Goal: Task Accomplishment & Management: Use online tool/utility

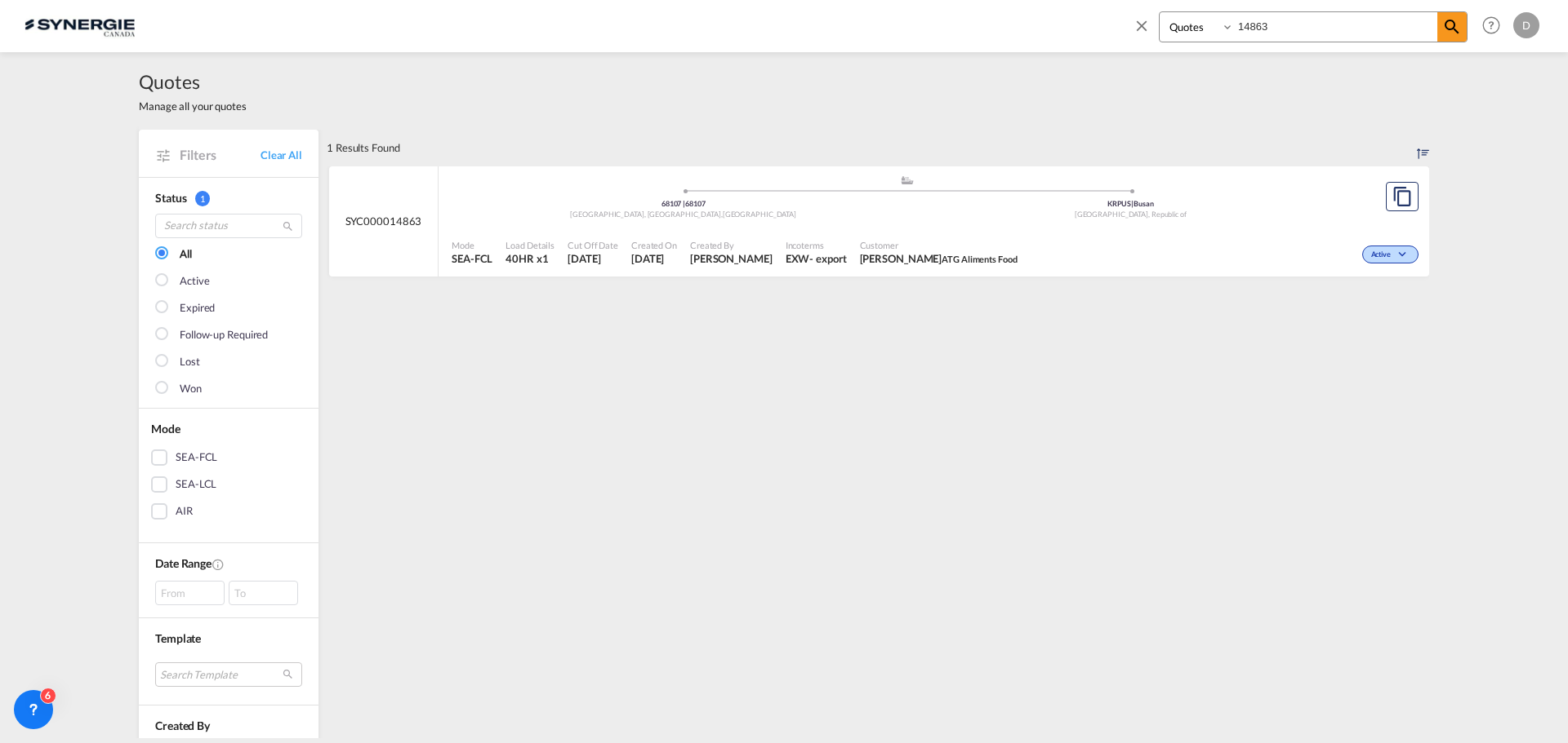
select select "Quotes"
click at [1262, 21] on input "14863" at bounding box center [1336, 26] width 203 height 29
type input "14867"
click at [849, 262] on div "Customer Natálie Minajevová PST CLC Mitsui-Soko" at bounding box center [938, 253] width 178 height 41
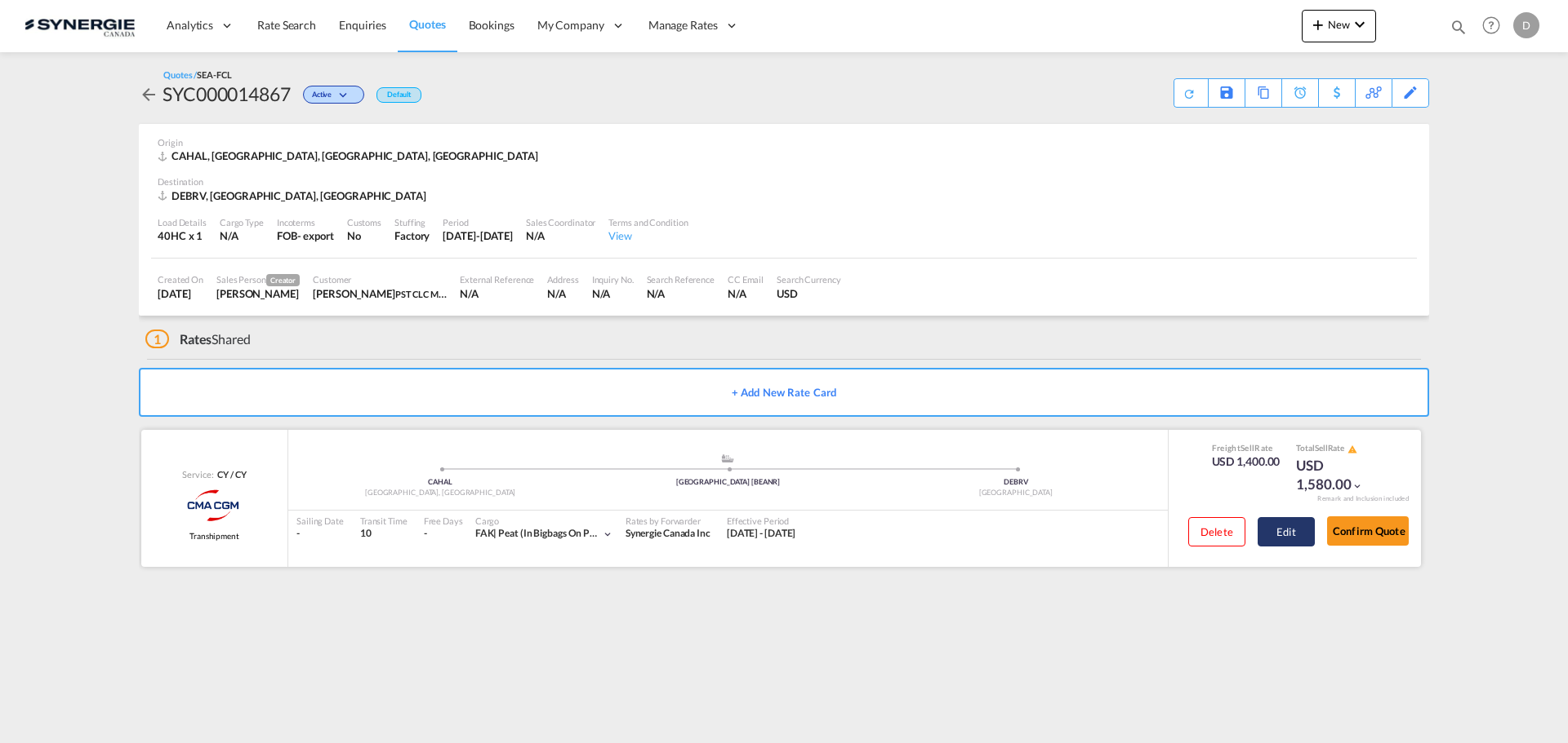
click at [1280, 529] on button "Edit" at bounding box center [1286, 532] width 57 height 29
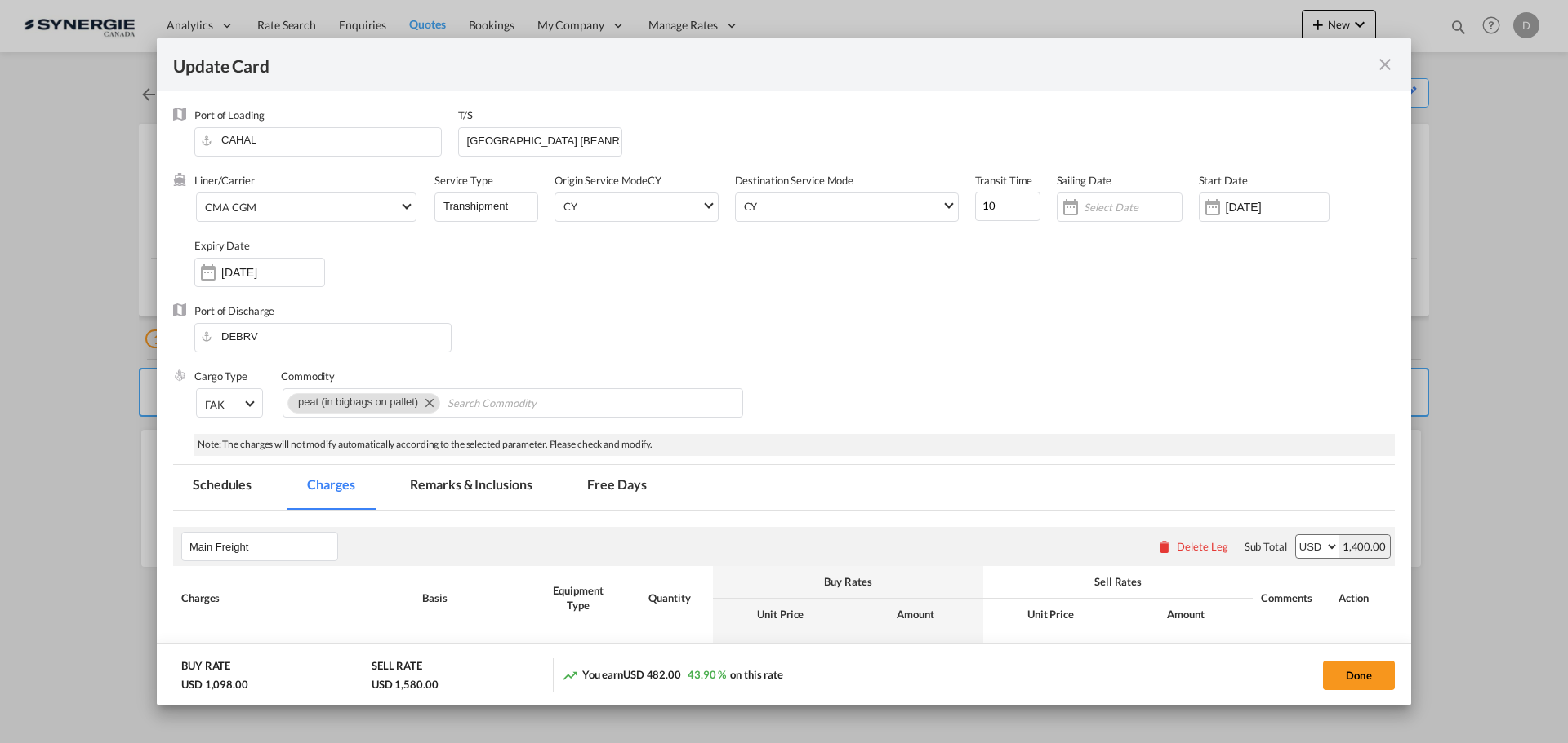
select select "per container"
select select "per B/L"
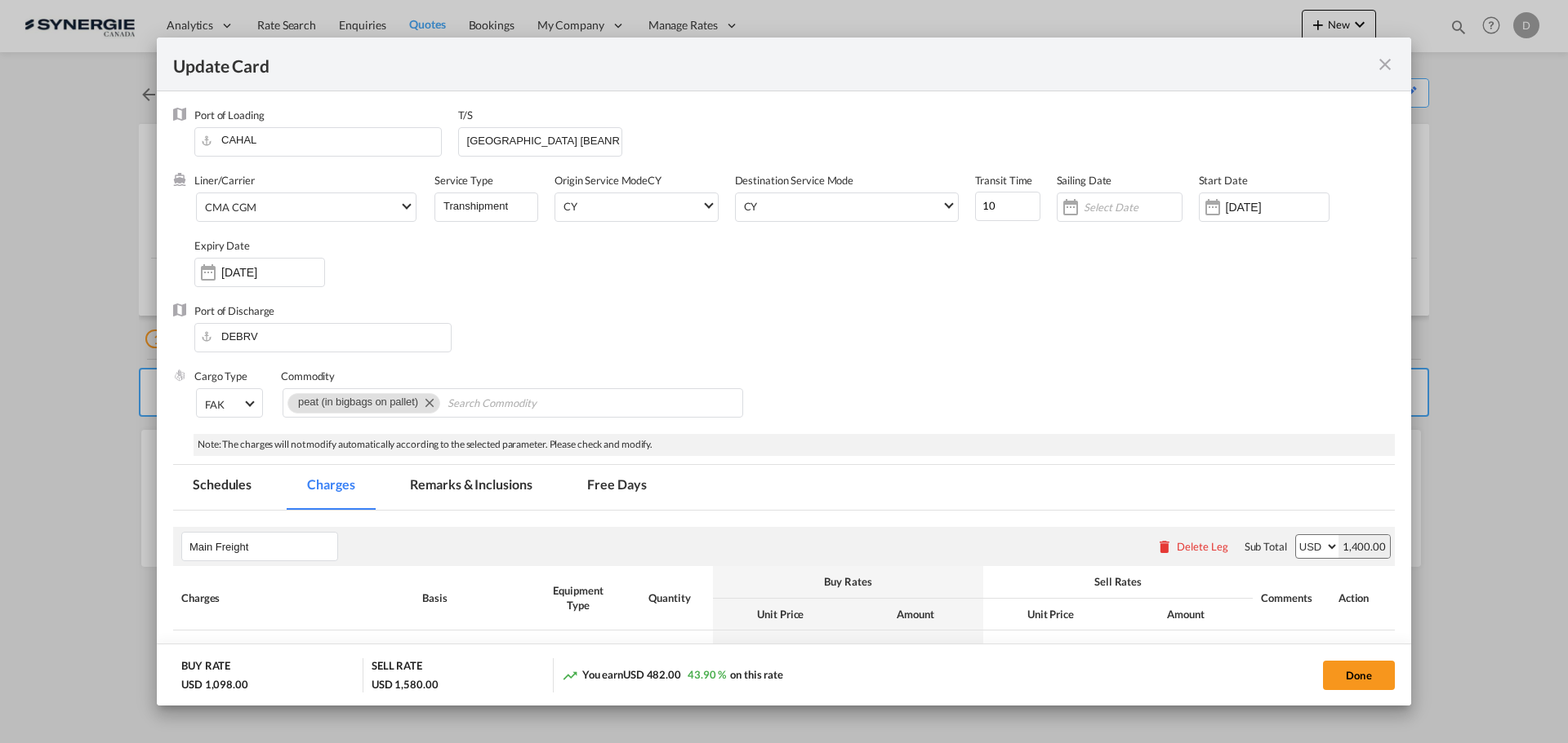
select select "per shipment"
drag, startPoint x: 579, startPoint y: 142, endPoint x: 434, endPoint y: 149, distance: 145.2
click at [434, 149] on div "Port of Loading CAHAL T/S ANTWERP [BEANR]" at bounding box center [794, 140] width 1200 height 65
click at [912, 352] on div "Port of Discharge DEBRV" at bounding box center [784, 336] width 1221 height 65
click at [492, 203] on input "Transhipment" at bounding box center [490, 206] width 96 height 25
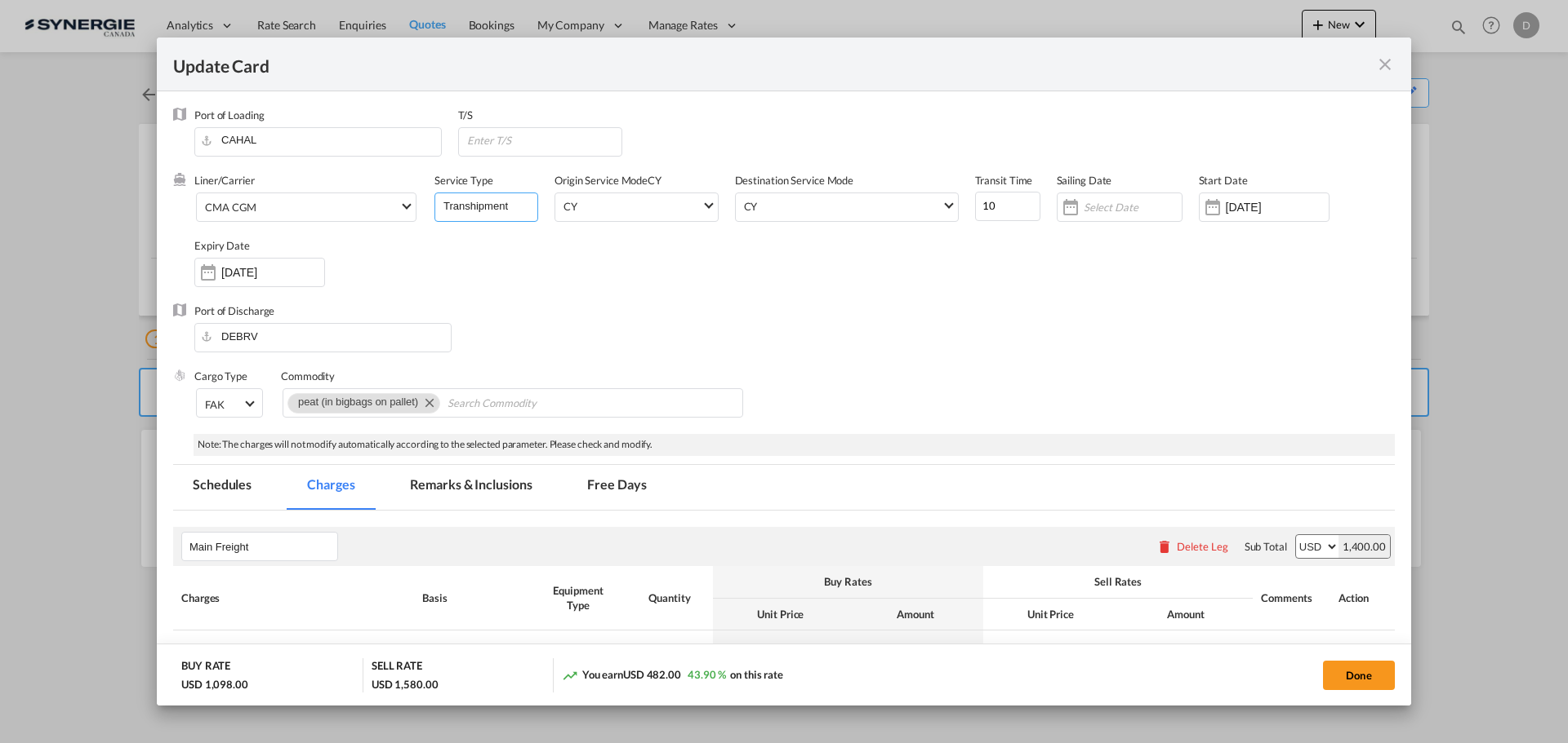
click at [492, 203] on input "Transhipment" at bounding box center [490, 206] width 96 height 25
type input "Direct"
click at [1089, 335] on div "Port of Discharge DEBRV" at bounding box center [784, 336] width 1221 height 65
click at [1335, 667] on button "Done" at bounding box center [1359, 676] width 72 height 29
type input "17 Sep 2025"
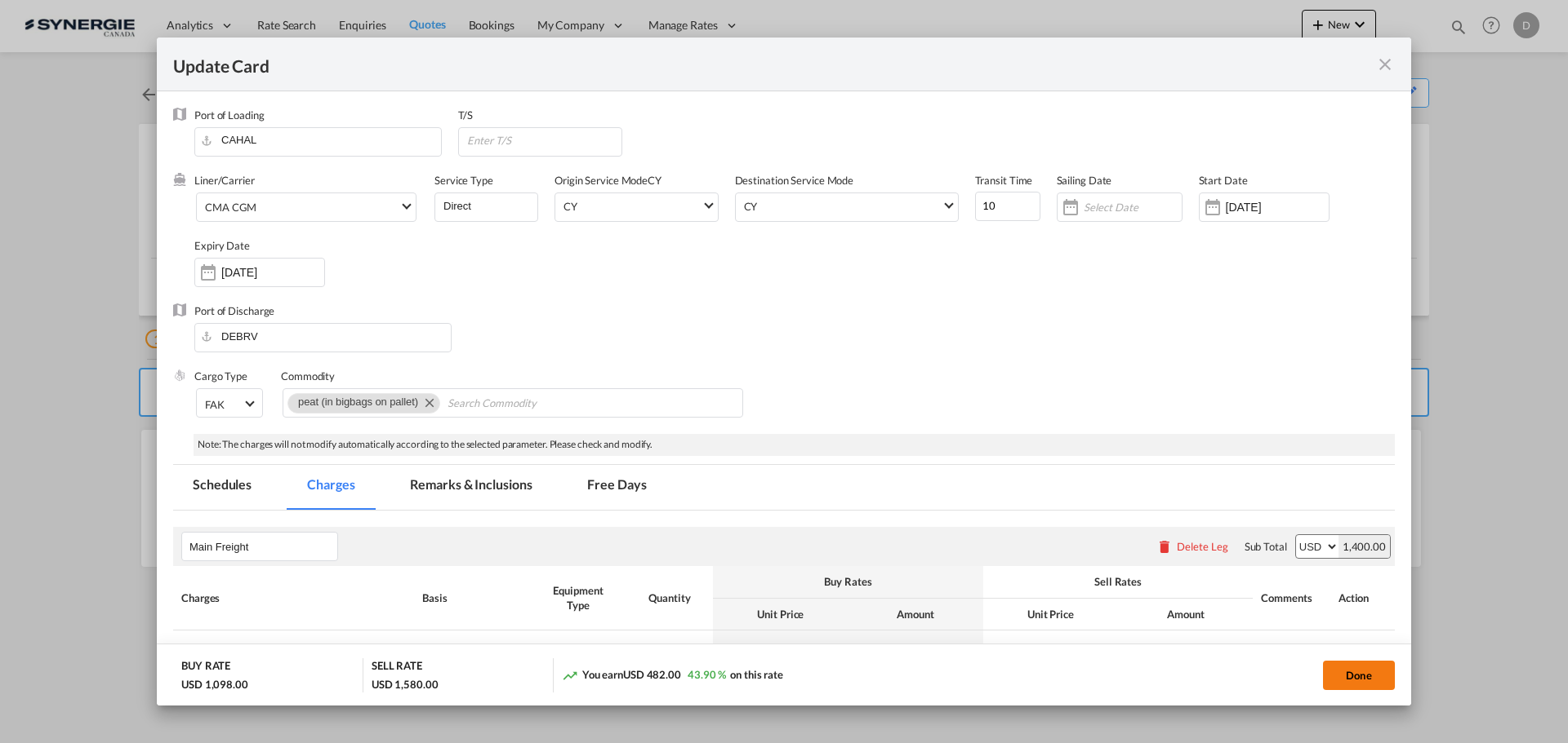
type input "29 Sep 2025"
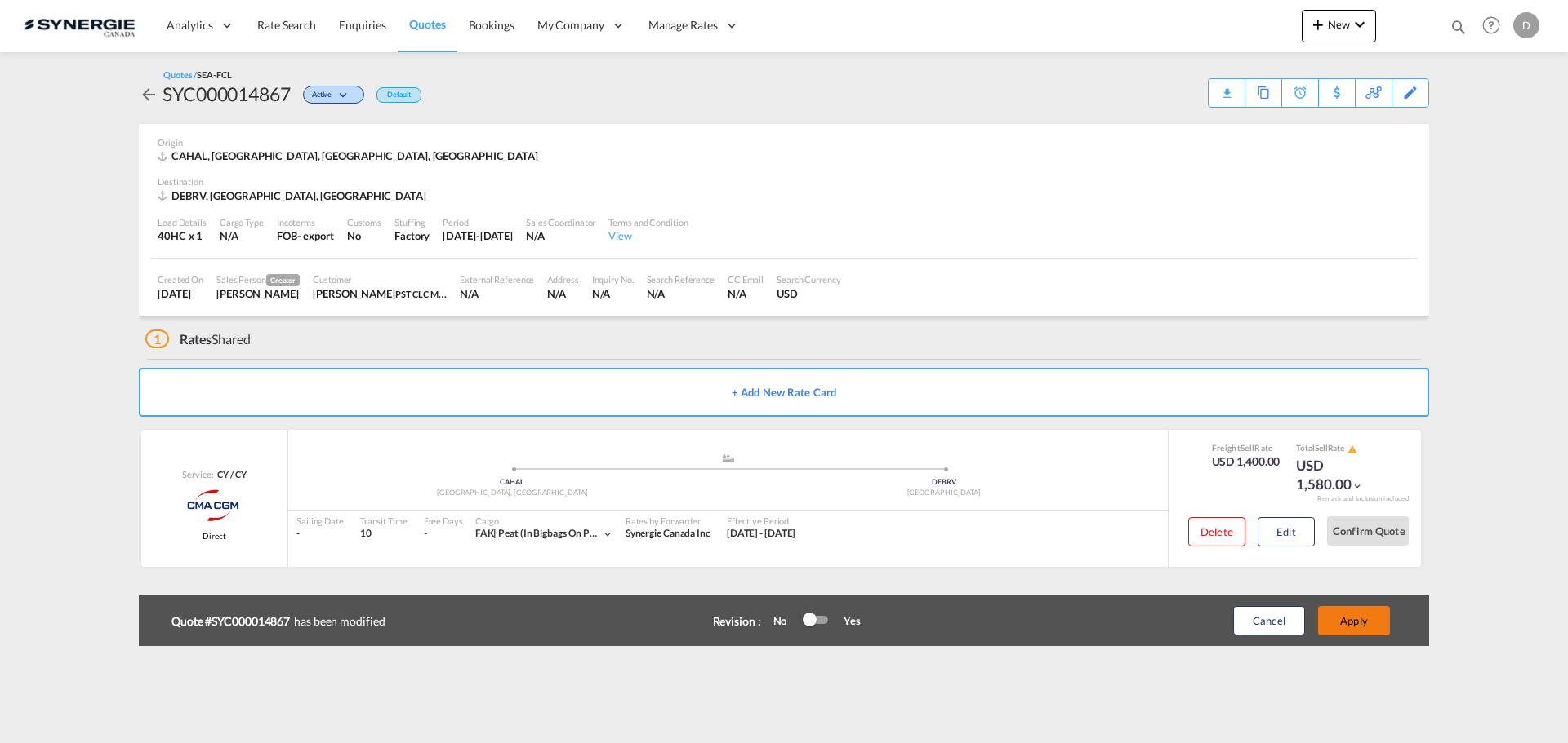
click at [1361, 627] on button "Apply" at bounding box center [1354, 621] width 72 height 29
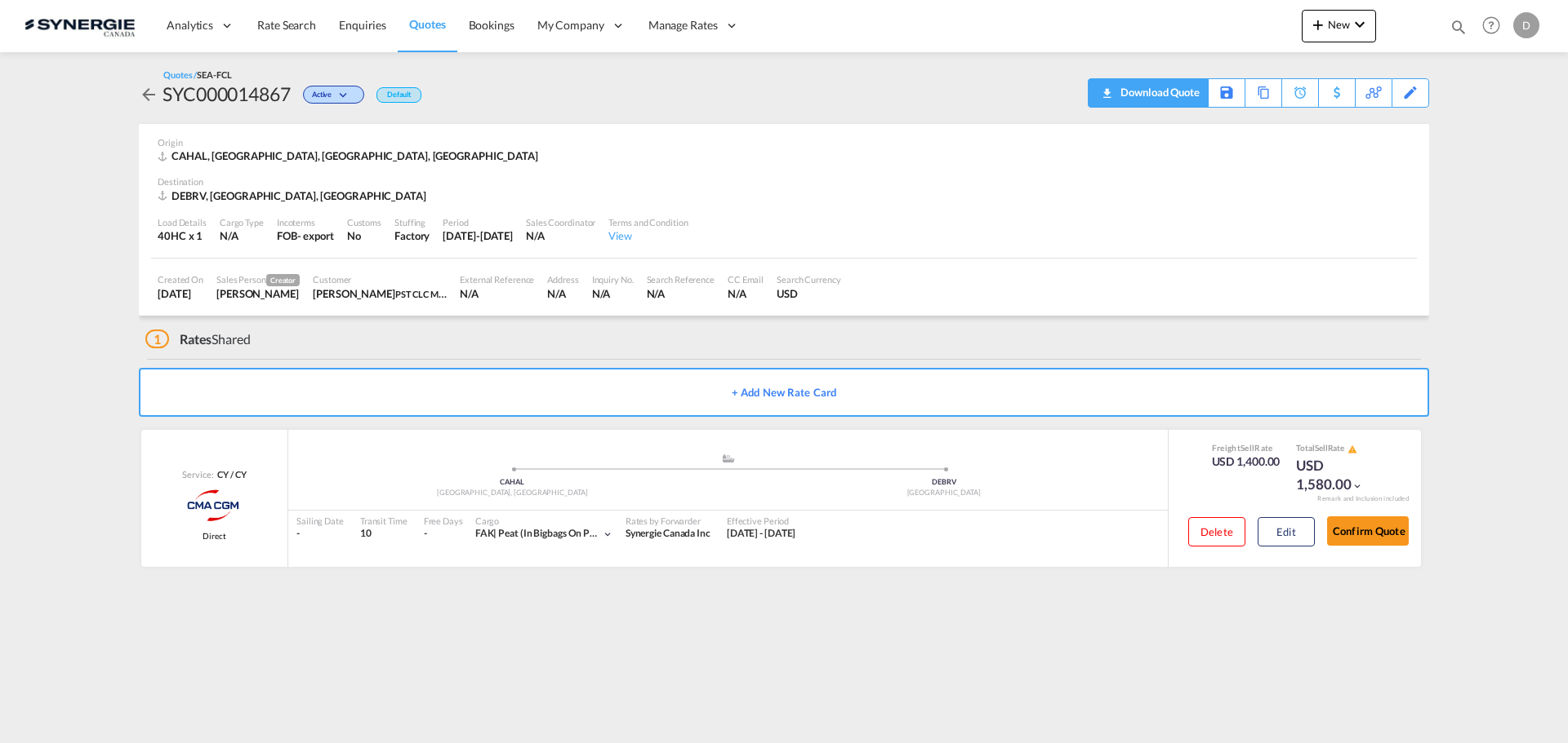
click at [1182, 95] on div "Download Quote" at bounding box center [1158, 92] width 83 height 26
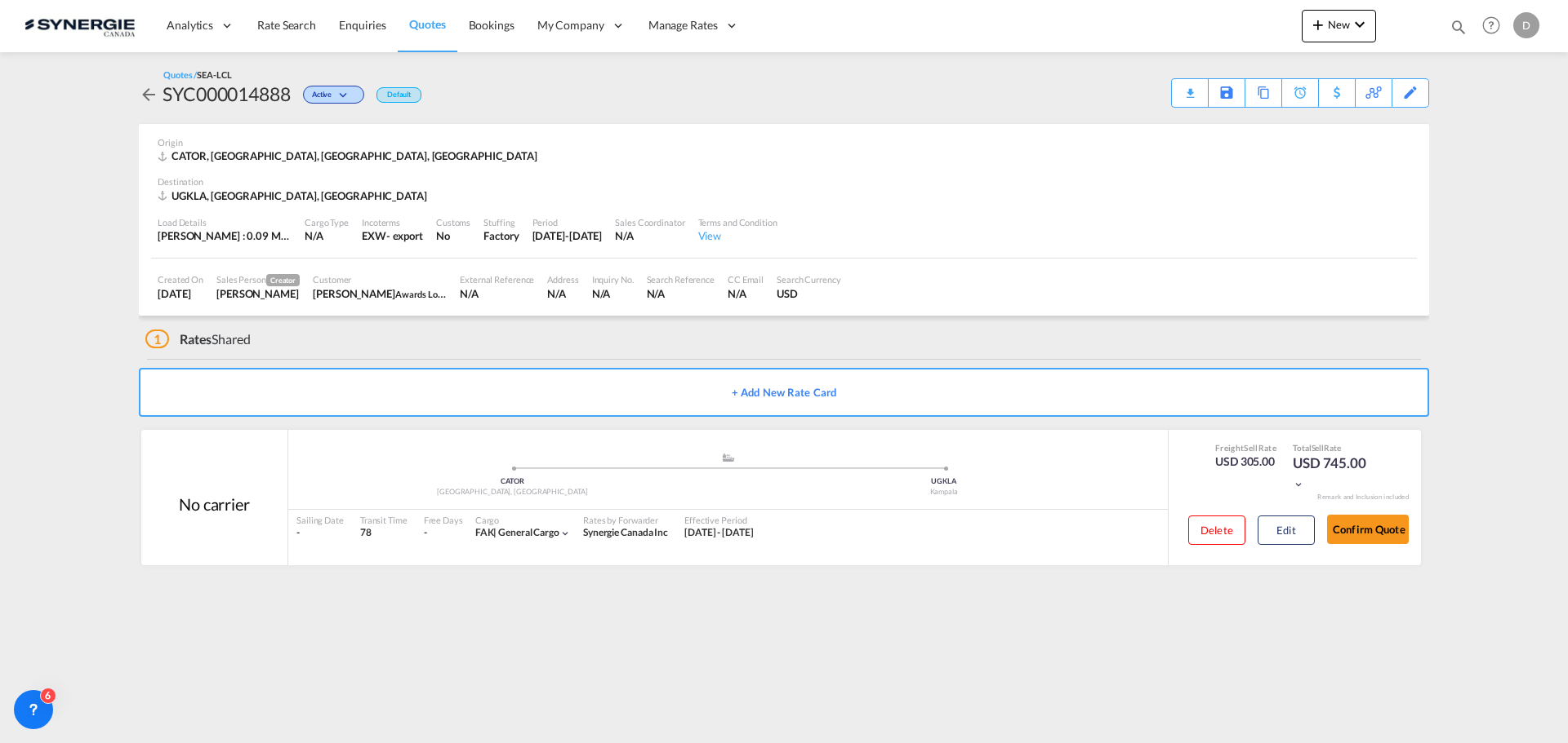
click at [1453, 24] on md-icon "icon-magnify" at bounding box center [1457, 26] width 18 height 18
drag, startPoint x: 1179, startPoint y: 27, endPoint x: 1181, endPoint y: 39, distance: 12.2
click at [1179, 27] on select "Bookings Quotes Enquiries" at bounding box center [1198, 27] width 77 height 29
select select "Quotes"
click at [1159, 12] on select "Bookings Quotes Enquiries" at bounding box center [1198, 27] width 77 height 29
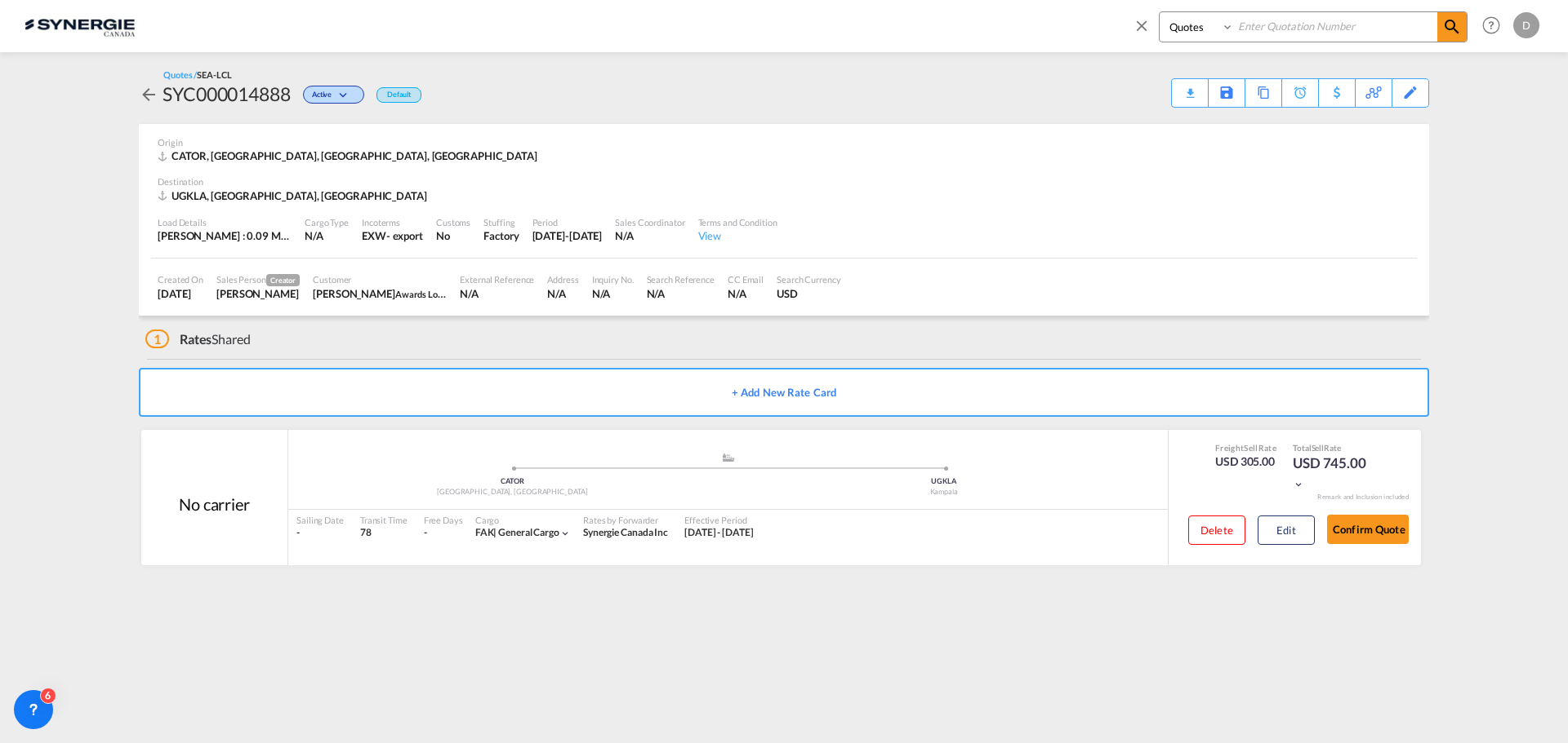
click at [1291, 20] on input at bounding box center [1336, 26] width 203 height 29
type input "14604"
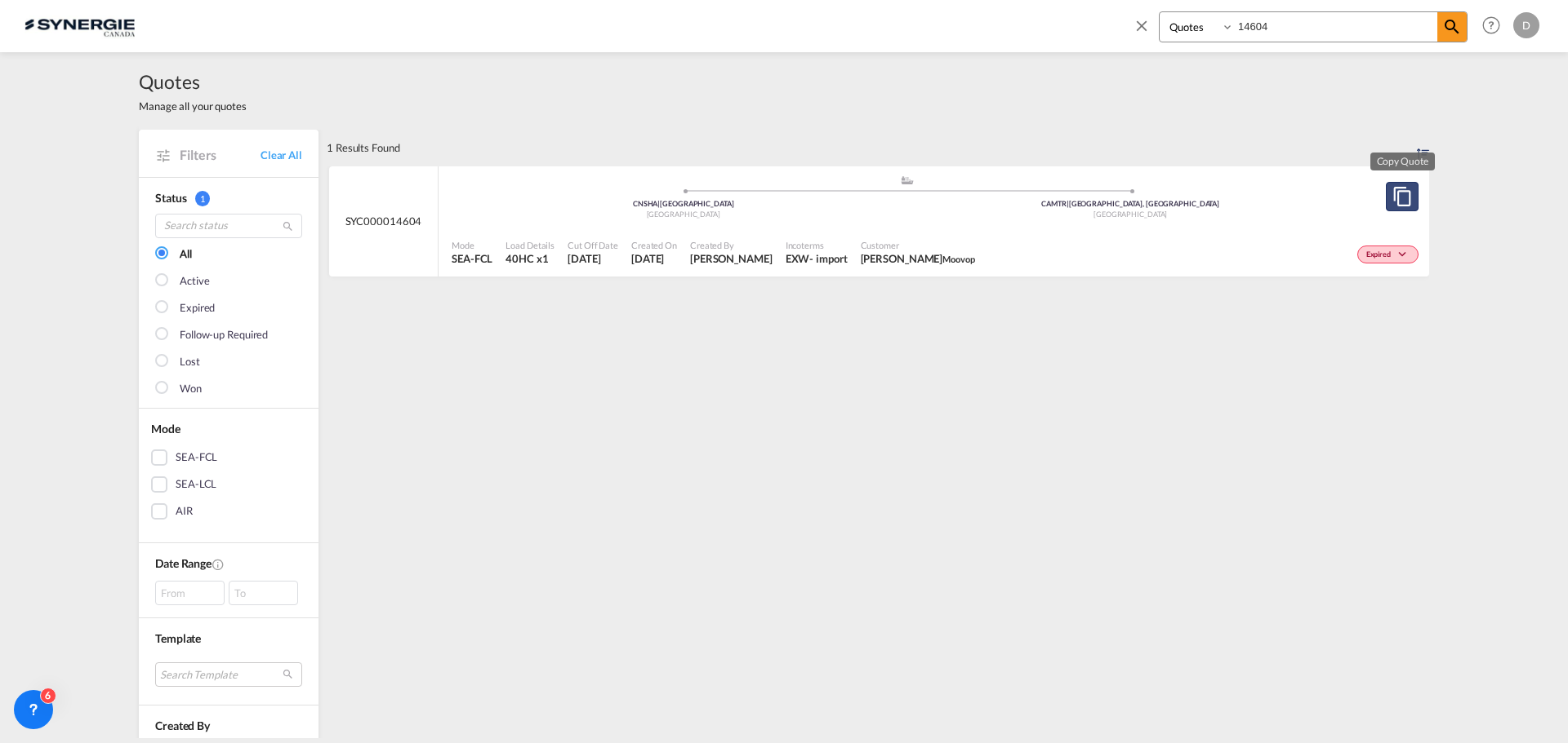
click at [1405, 192] on md-icon "assets/icons/custom/copyQuote.svg" at bounding box center [1401, 196] width 19 height 19
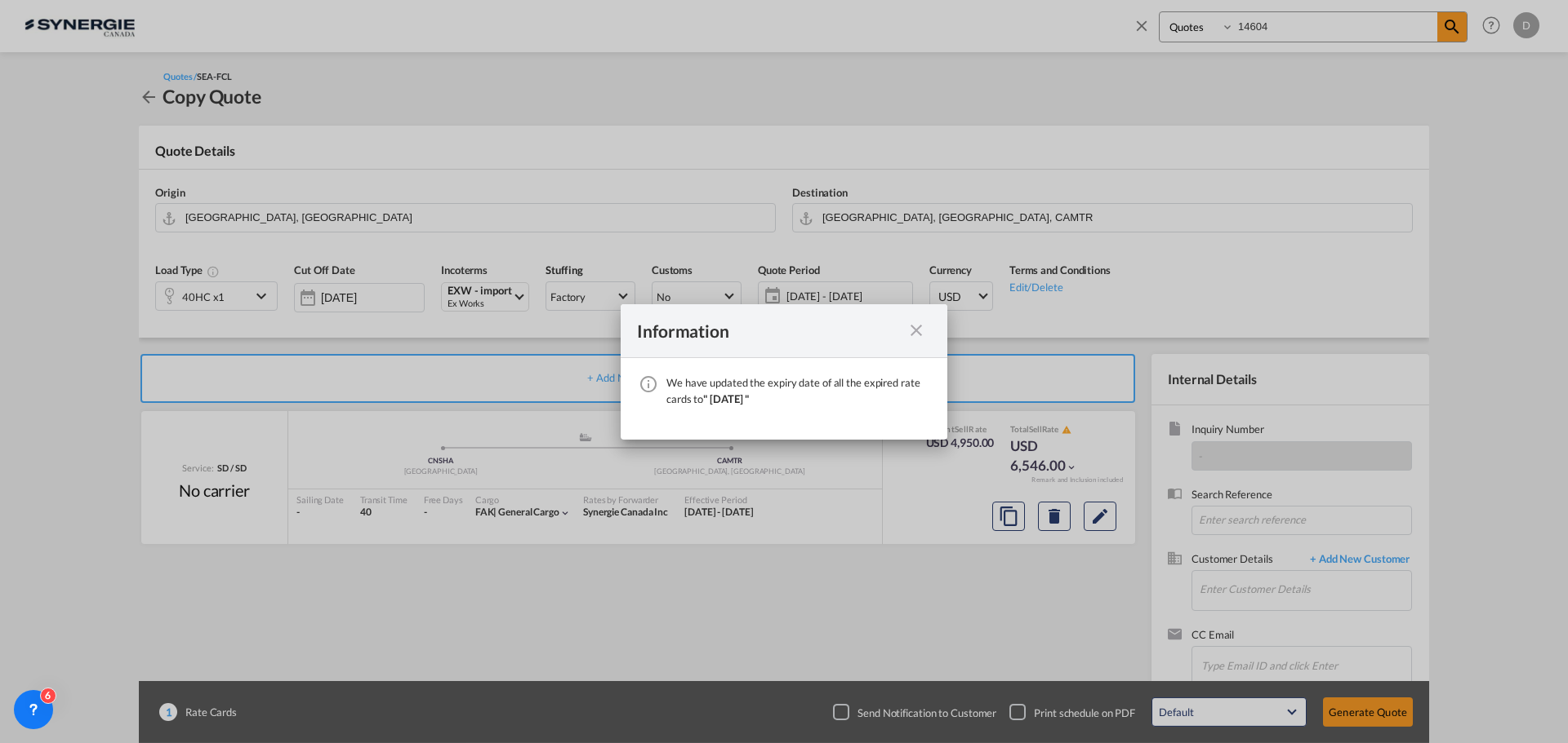
click at [920, 331] on md-icon "icon-close fg-AAA8AD cursor" at bounding box center [916, 330] width 19 height 19
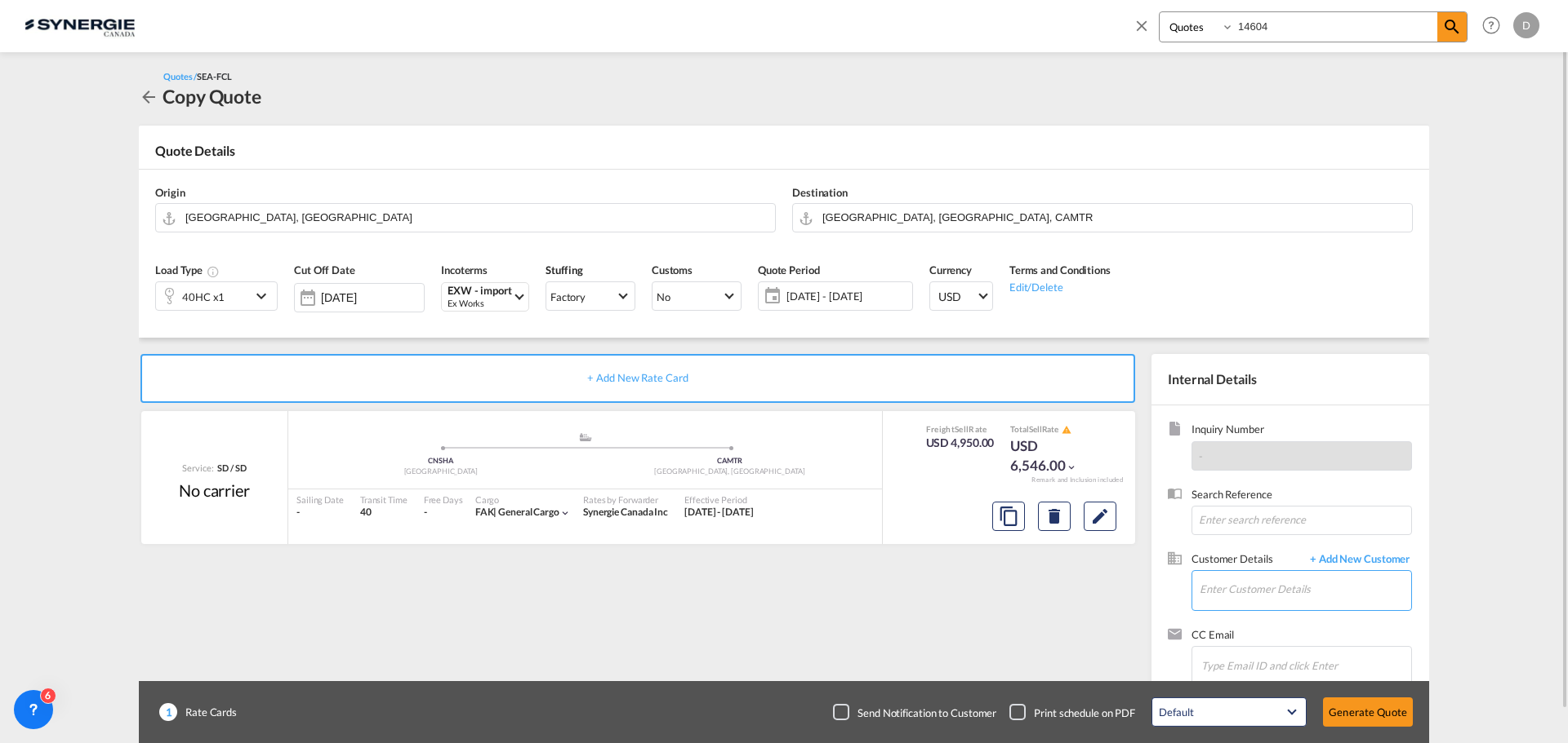
click at [1232, 587] on input "Enter Customer Details" at bounding box center [1304, 590] width 211 height 37
paste input "[EMAIL_ADDRESS][DOMAIN_NAME]"
click at [1241, 552] on div "[PERSON_NAME] [EMAIL_ADDRESS][DOMAIN_NAME] | Moovop" at bounding box center [1304, 549] width 212 height 44
type input "Moovop, [PERSON_NAME], [EMAIL_ADDRESS][DOMAIN_NAME]"
click at [883, 294] on span "[DATE] - [DATE]" at bounding box center [847, 296] width 122 height 15
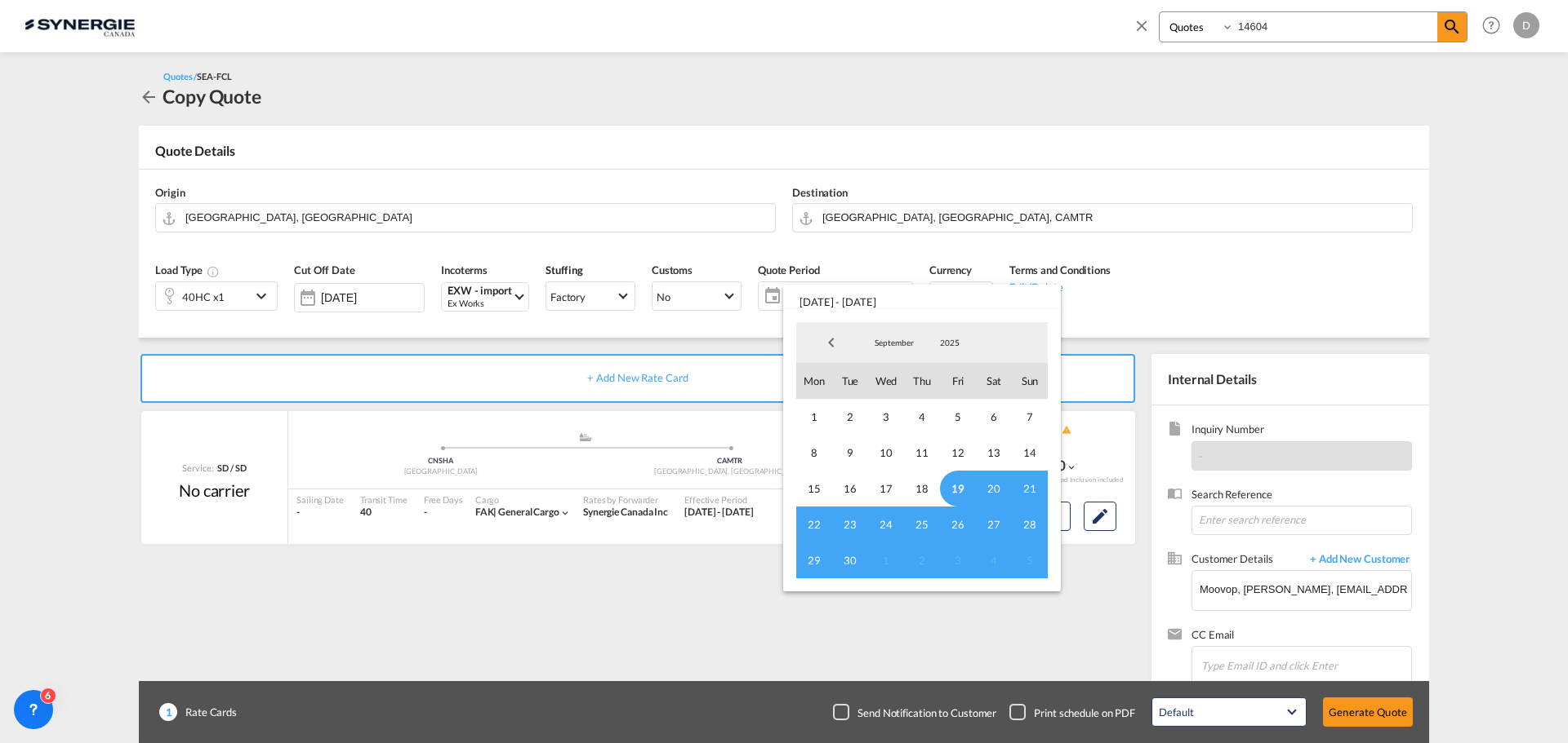
click at [958, 489] on span "19" at bounding box center [957, 489] width 36 height 36
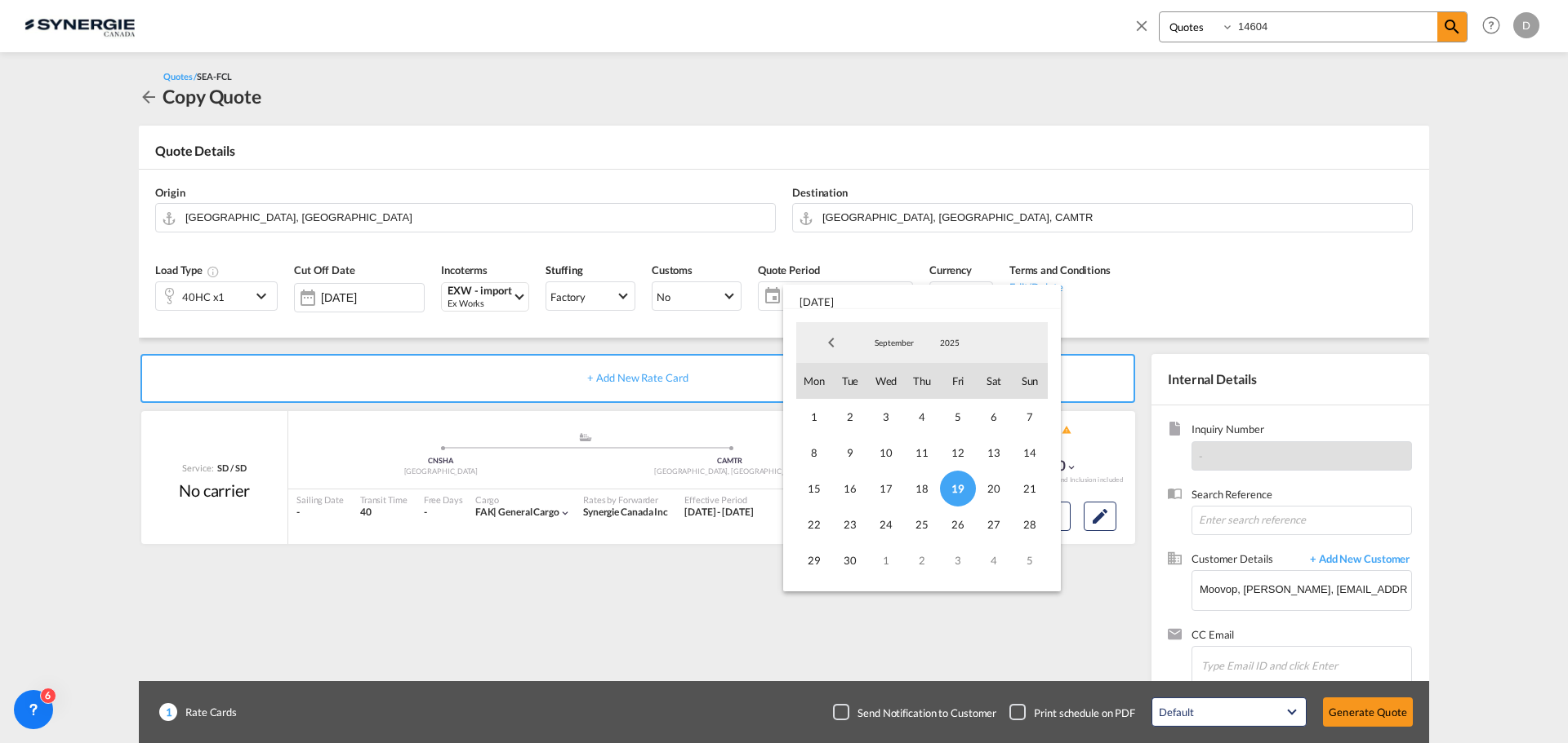
click at [892, 335] on md-select-value "September" at bounding box center [894, 342] width 55 height 25
click at [891, 380] on md-option "October" at bounding box center [910, 383] width 111 height 39
click at [846, 487] on span "14" at bounding box center [849, 489] width 36 height 36
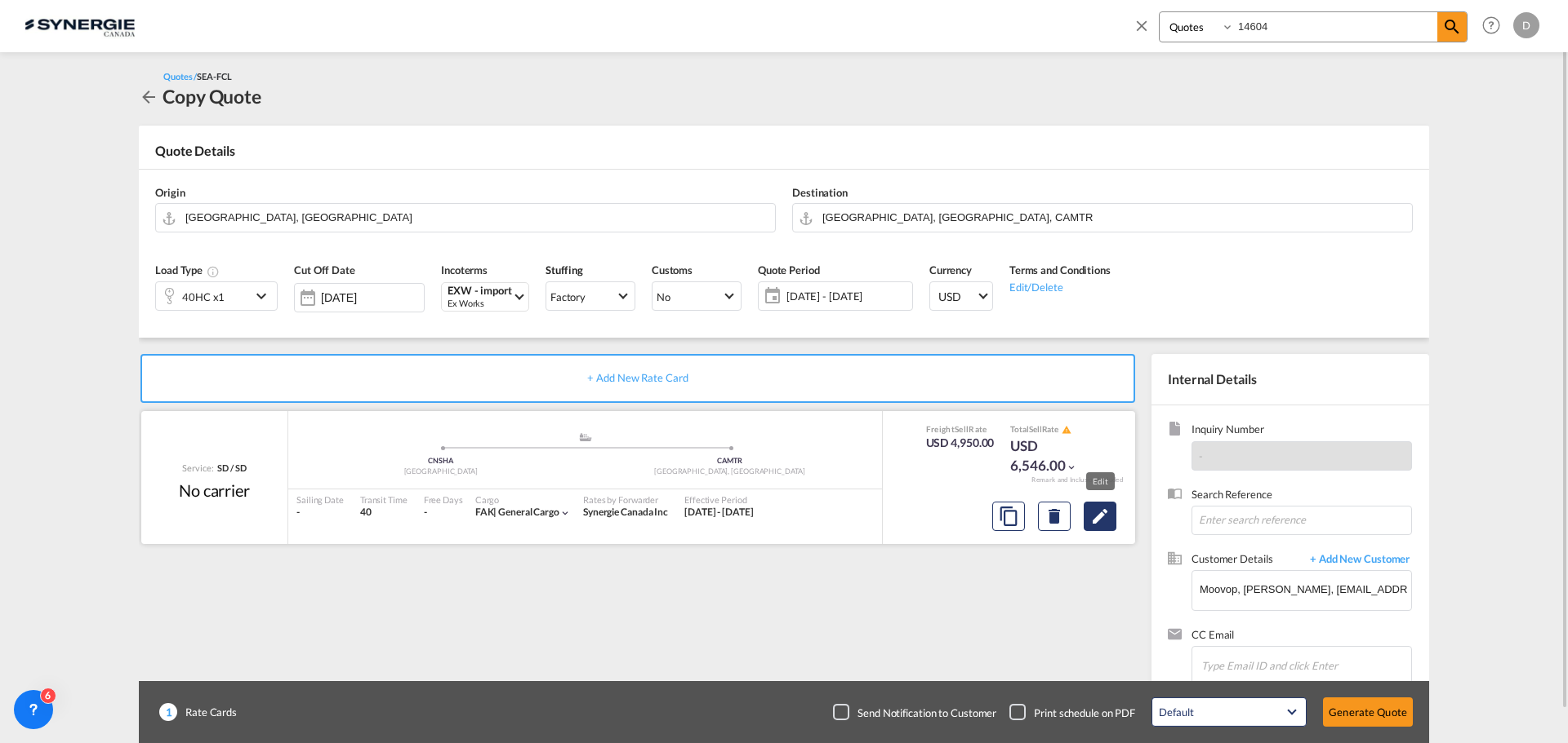
click at [1099, 518] on md-icon "Edit" at bounding box center [1099, 516] width 19 height 19
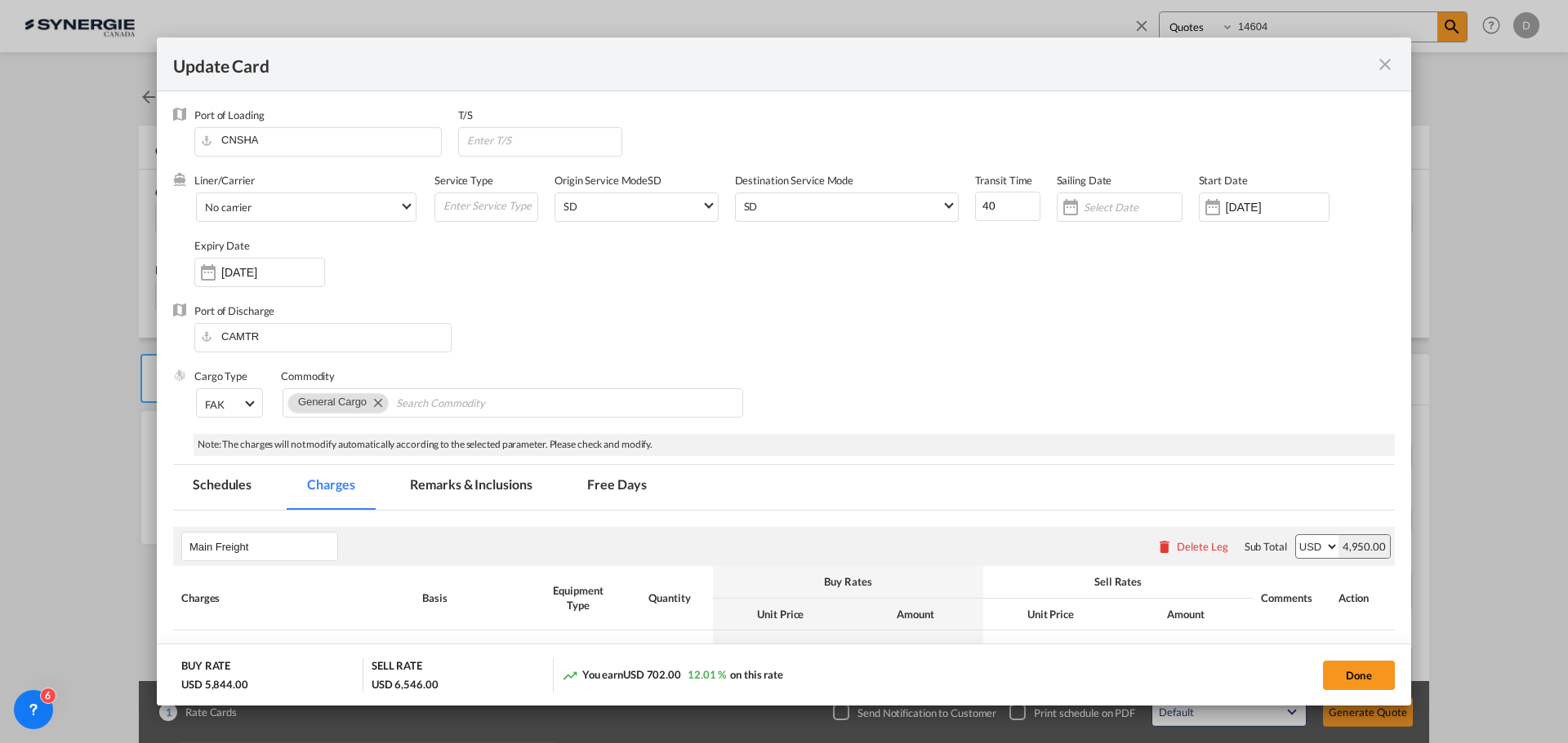
select select "per container"
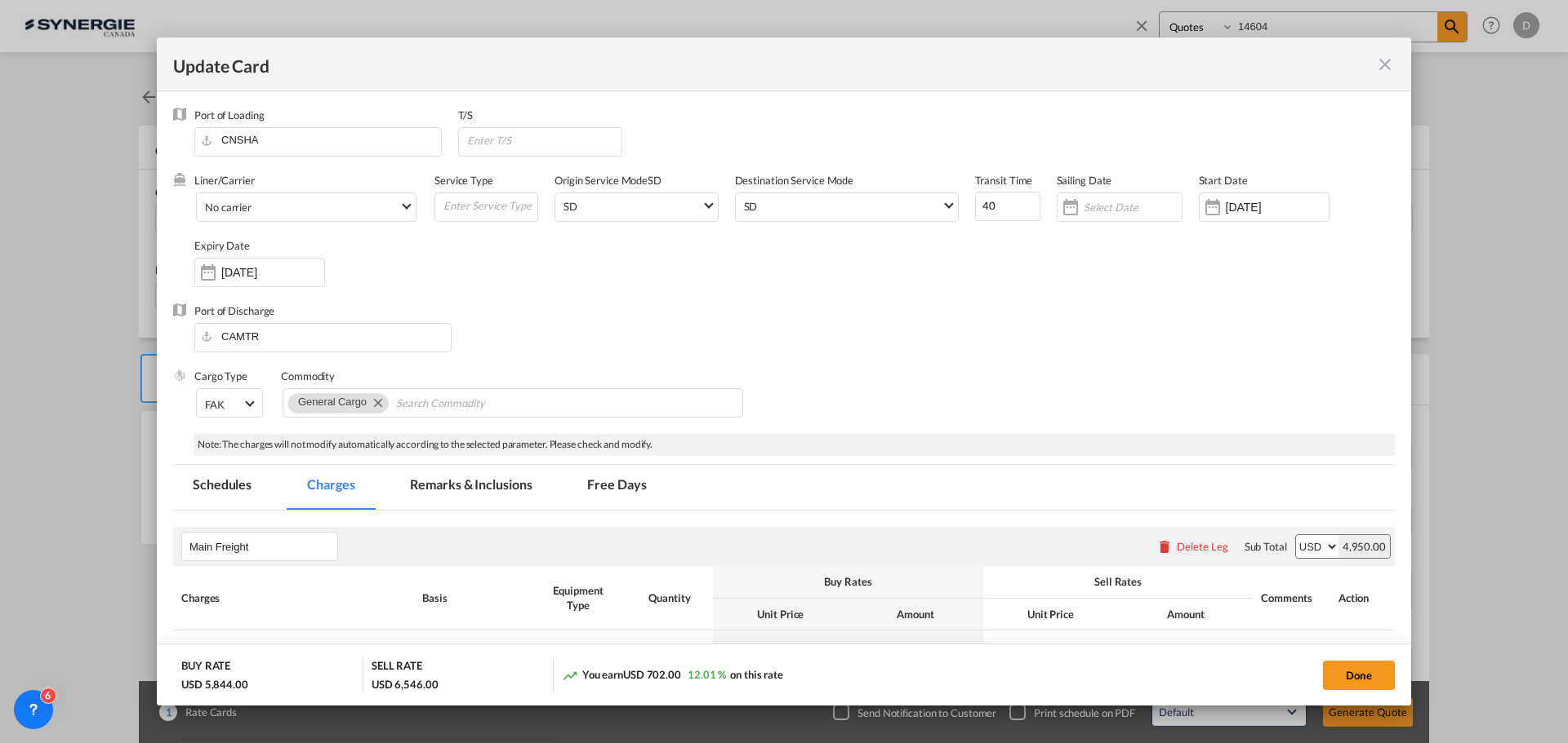
select select "per container"
select select "per B/L"
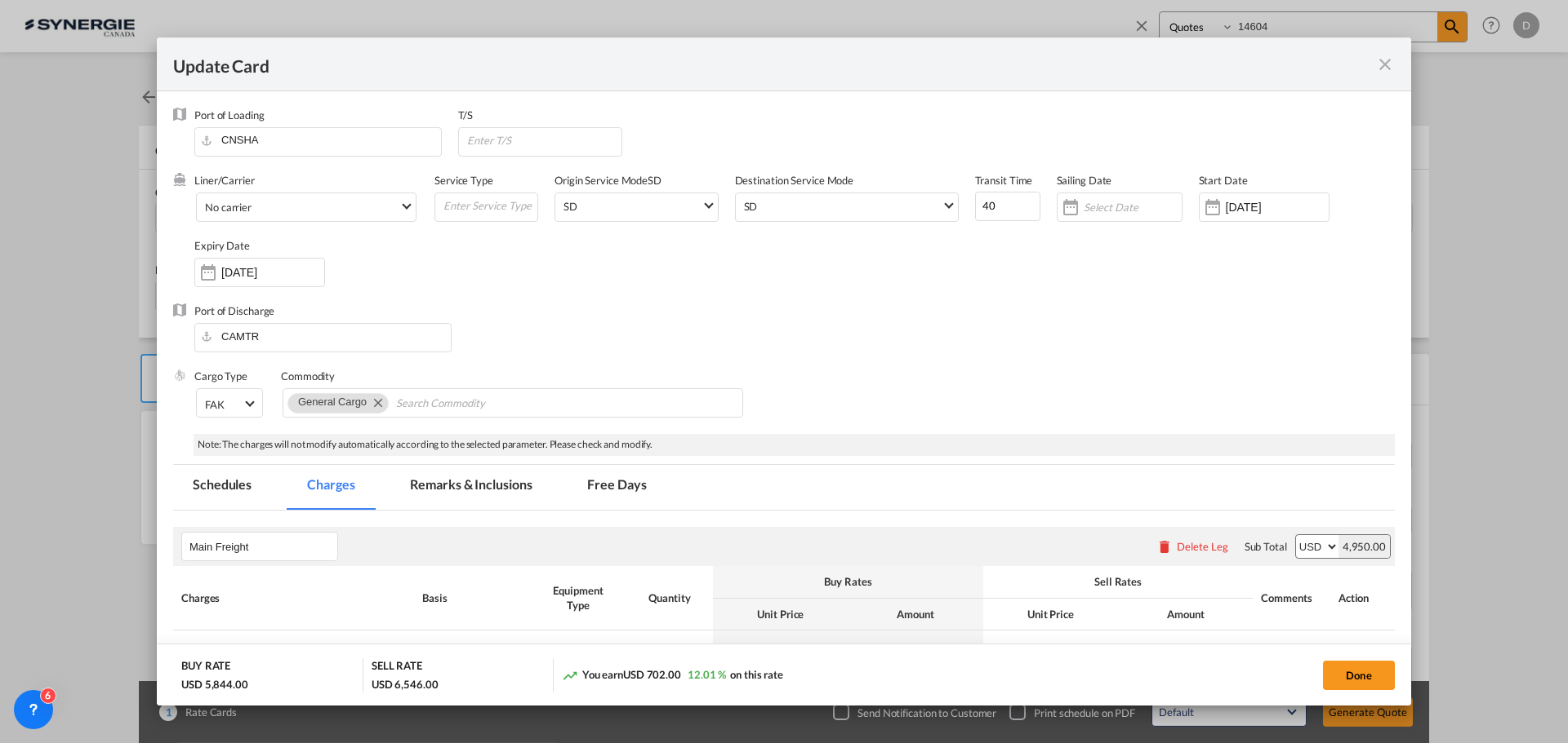
select select "per shipment"
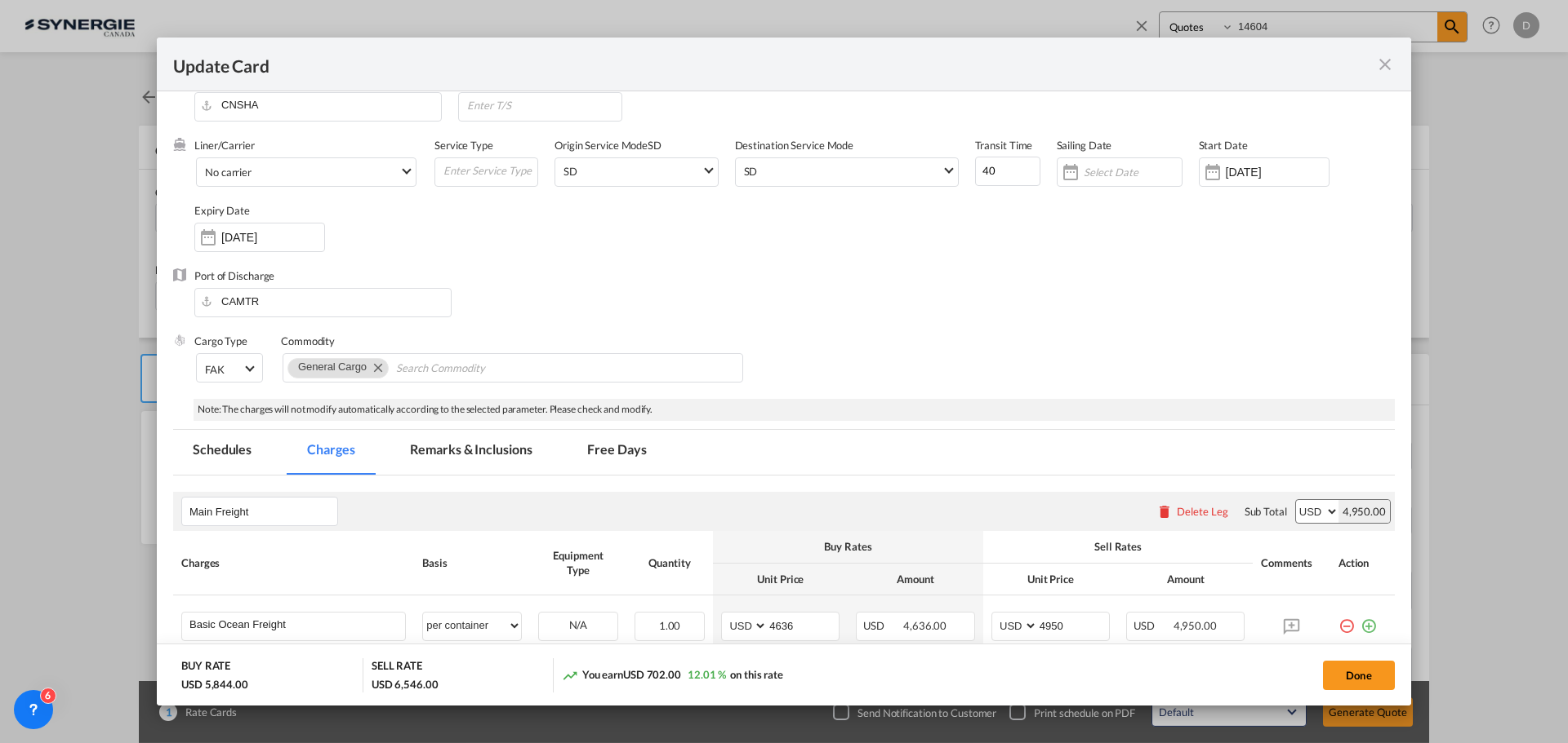
scroll to position [0, 0]
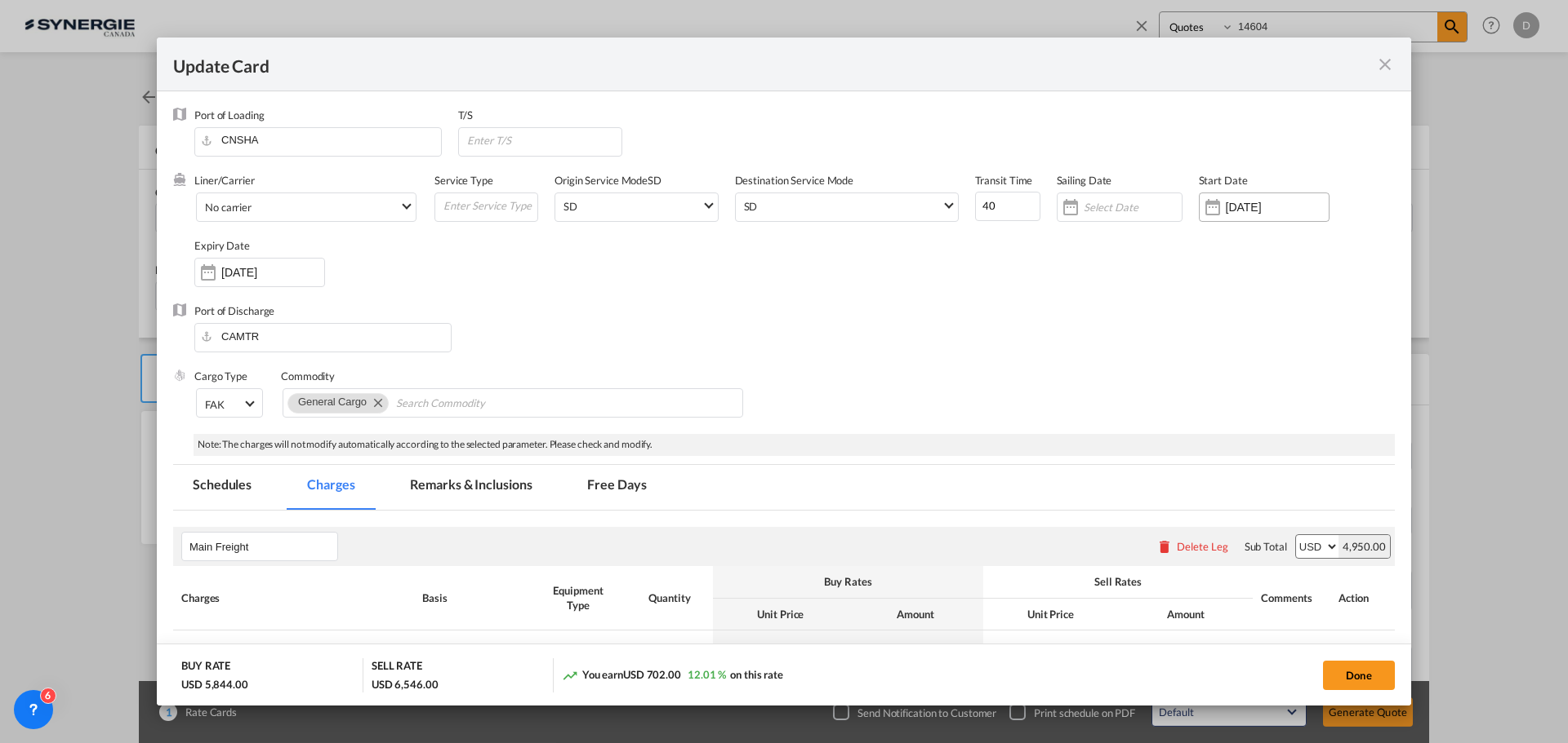
click at [1255, 203] on input "[DATE]" at bounding box center [1277, 207] width 103 height 13
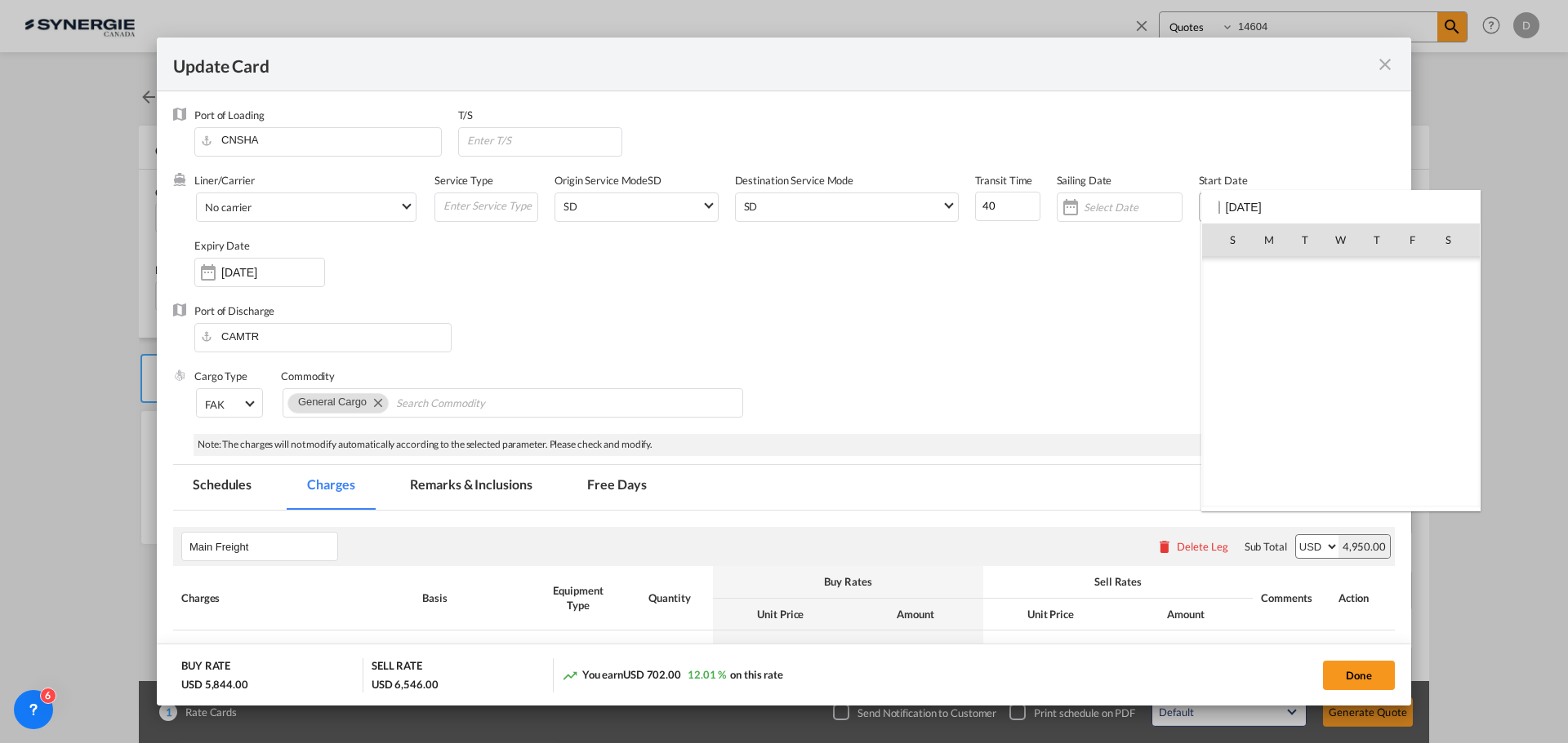
scroll to position [377982, 0]
click at [1408, 383] on span "19" at bounding box center [1412, 383] width 34 height 34
type input "[DATE]"
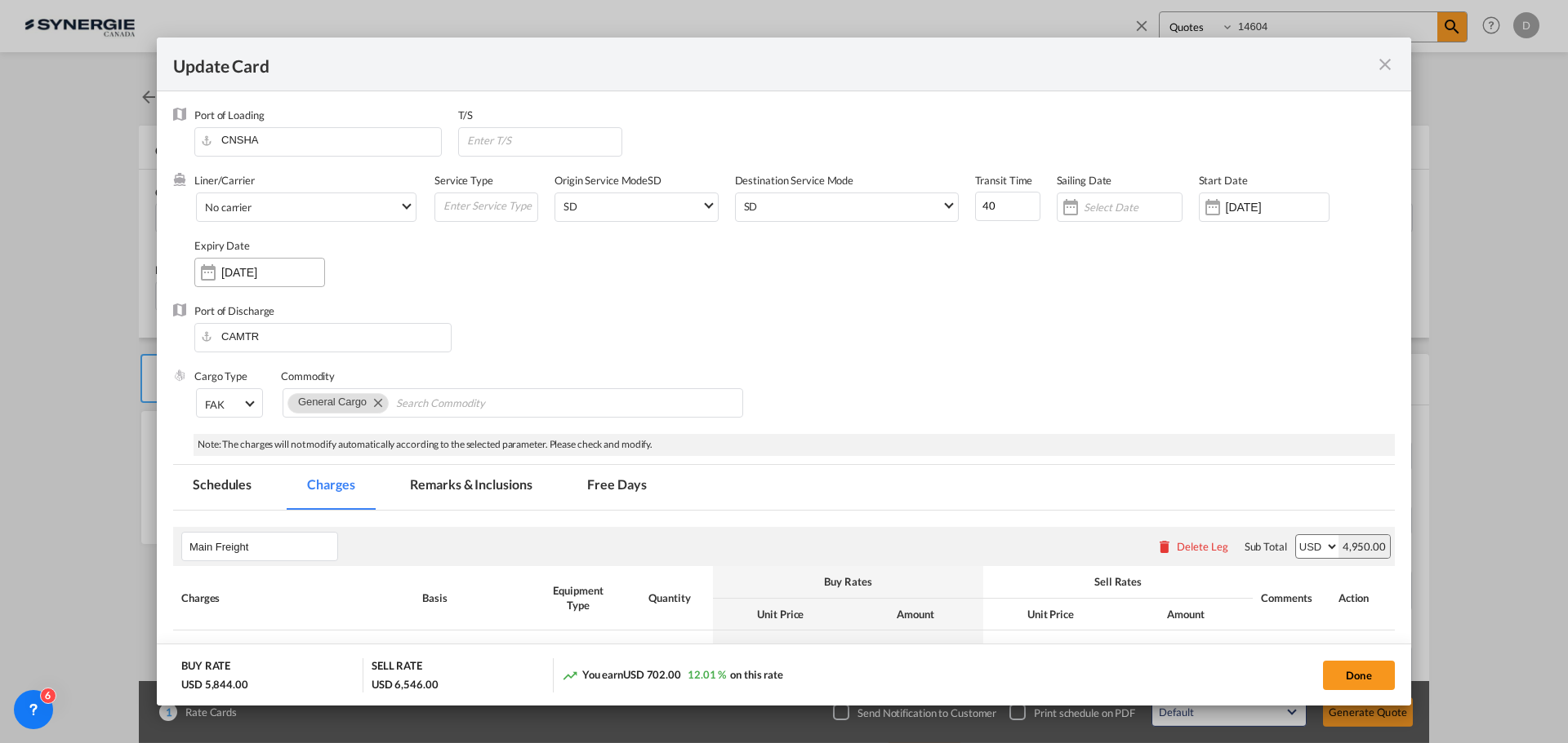
click at [268, 274] on input "[DATE]" at bounding box center [273, 273] width 103 height 13
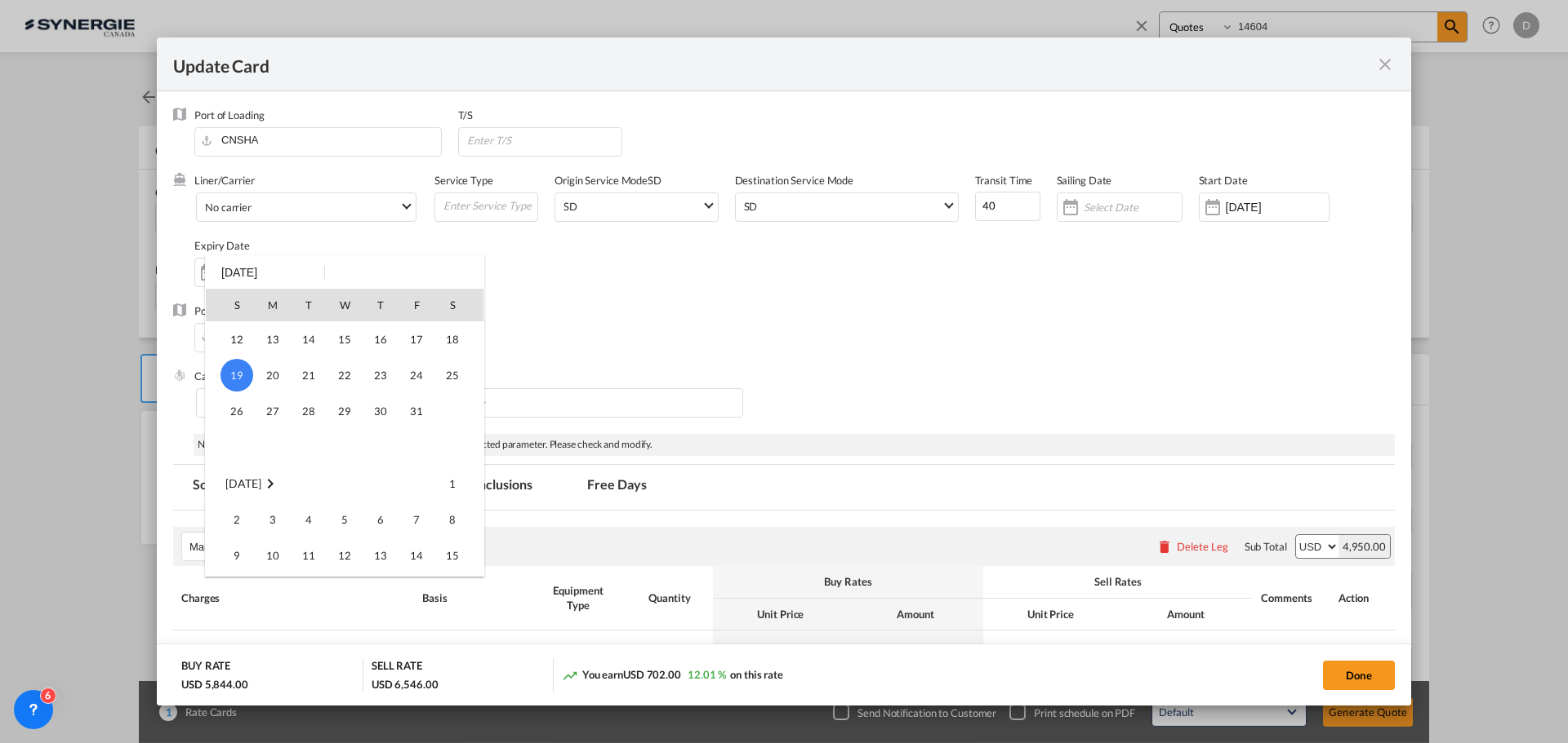
scroll to position [298, 0]
click at [312, 332] on span "14" at bounding box center [308, 330] width 32 height 32
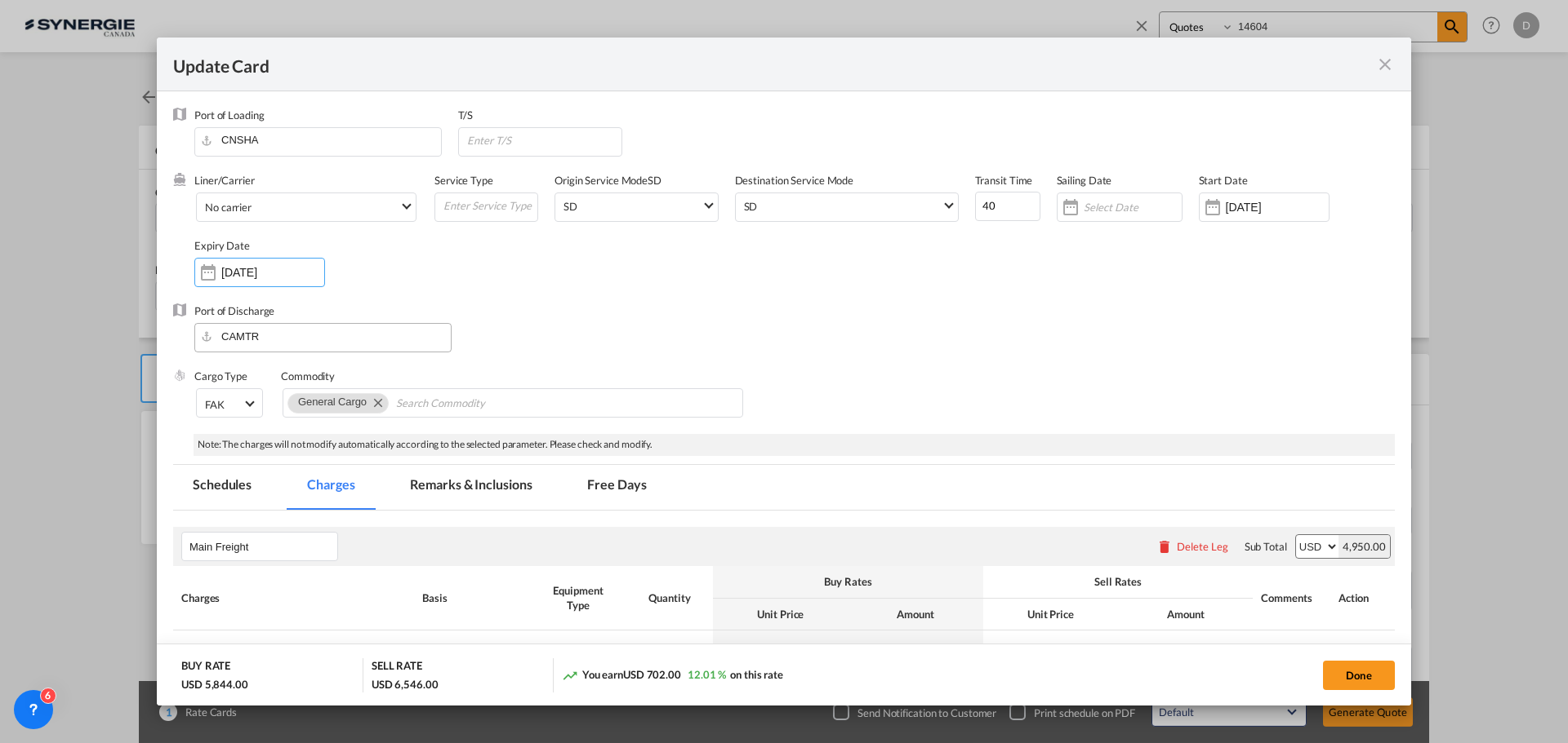
type input "[DATE]"
click at [849, 324] on div "Port of Discharge CAMTR" at bounding box center [784, 336] width 1221 height 65
click at [546, 147] on input "Update Card Port ..." at bounding box center [544, 140] width 157 height 25
type input "[GEOGRAPHIC_DATA]"
click at [655, 318] on div "Port of Discharge CAMTR" at bounding box center [784, 336] width 1221 height 65
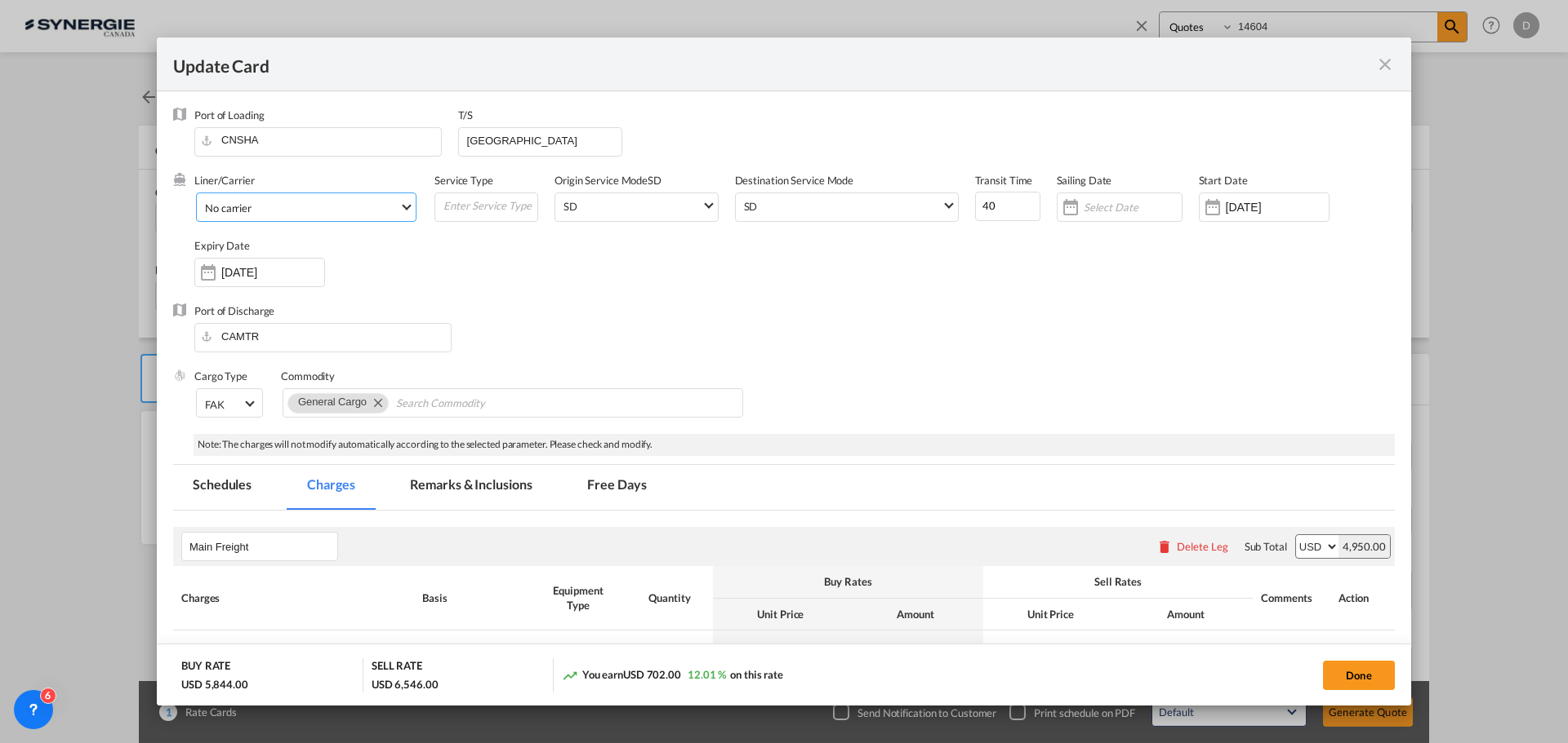
click at [399, 207] on md-select-value "No carrier" at bounding box center [309, 206] width 212 height 26
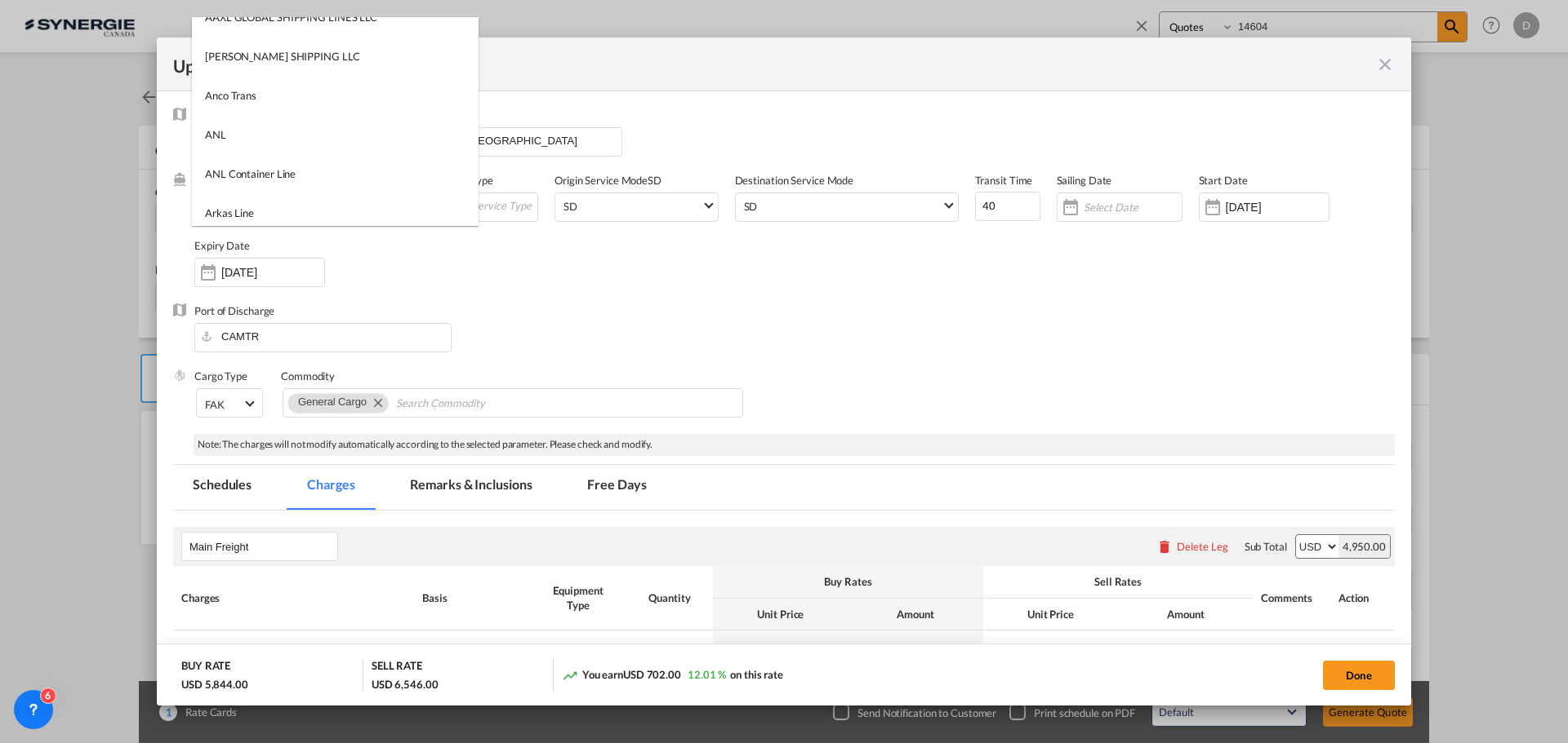
scroll to position [0, 0]
click at [327, 41] on input "search" at bounding box center [339, 37] width 278 height 39
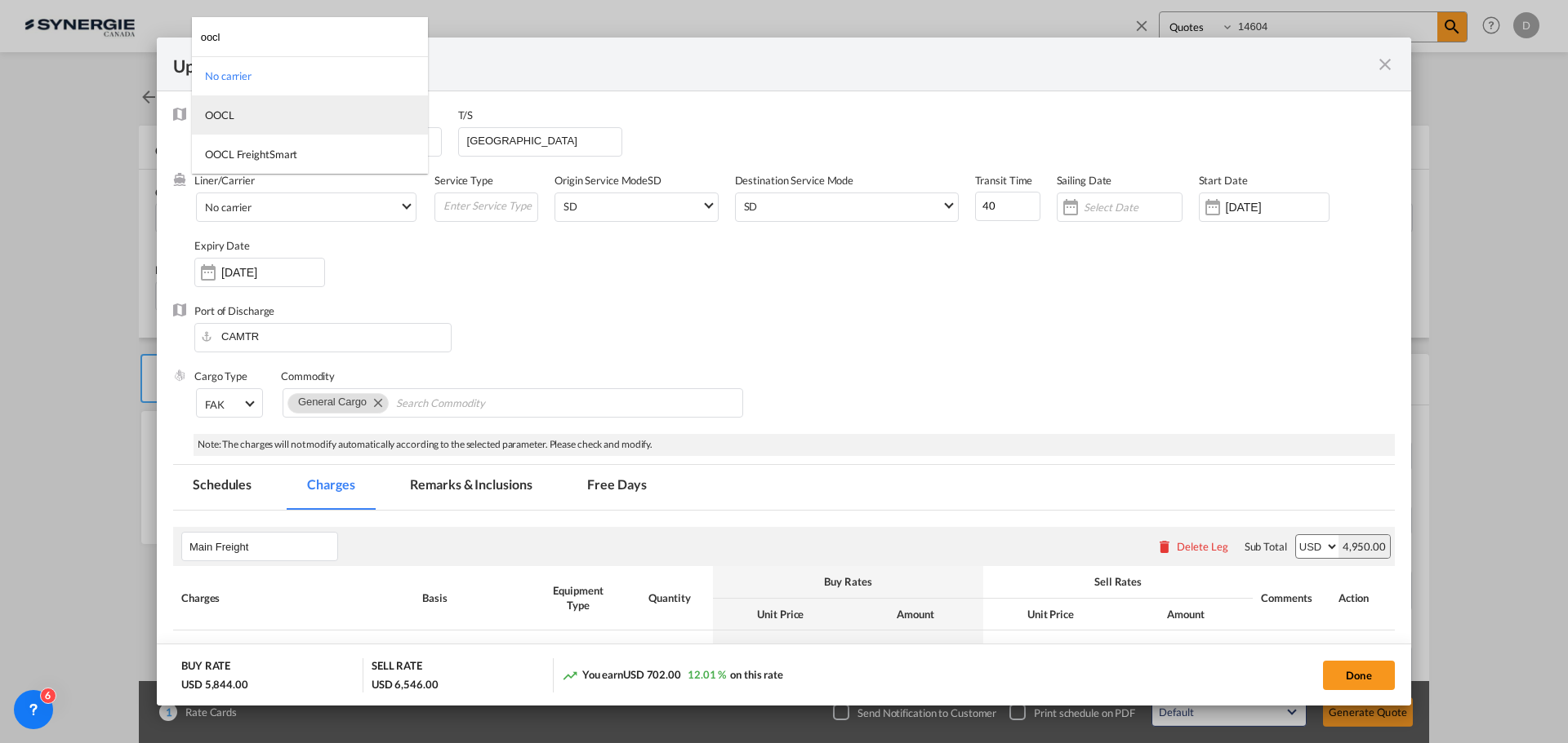
type input "oocl"
click at [245, 115] on md-option "OOCL" at bounding box center [310, 115] width 236 height 39
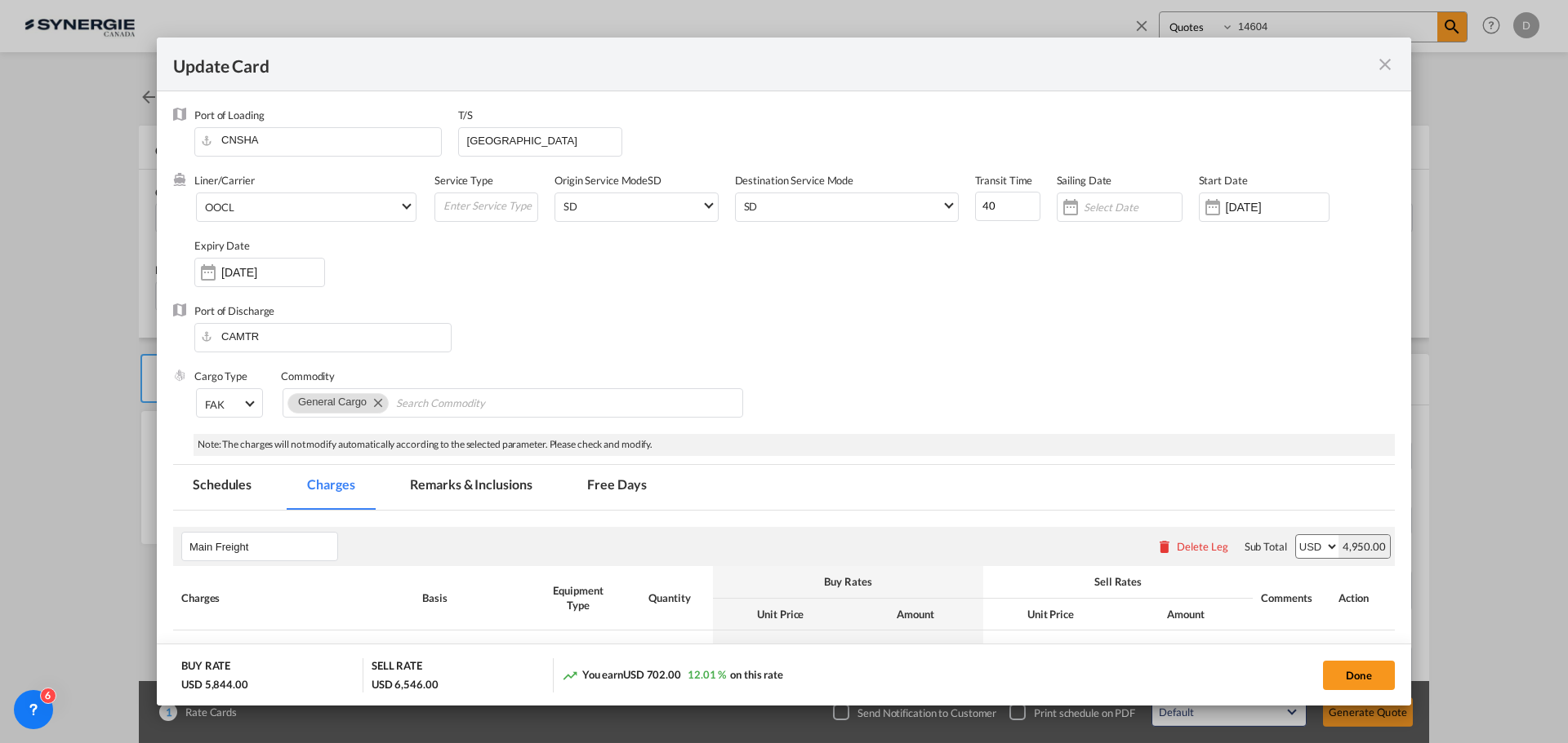
click at [737, 271] on div "Liner/Carrier OOCL Service Type Origin Service Mode [GEOGRAPHIC_DATA] [GEOGRAPH…" at bounding box center [794, 239] width 1200 height 131
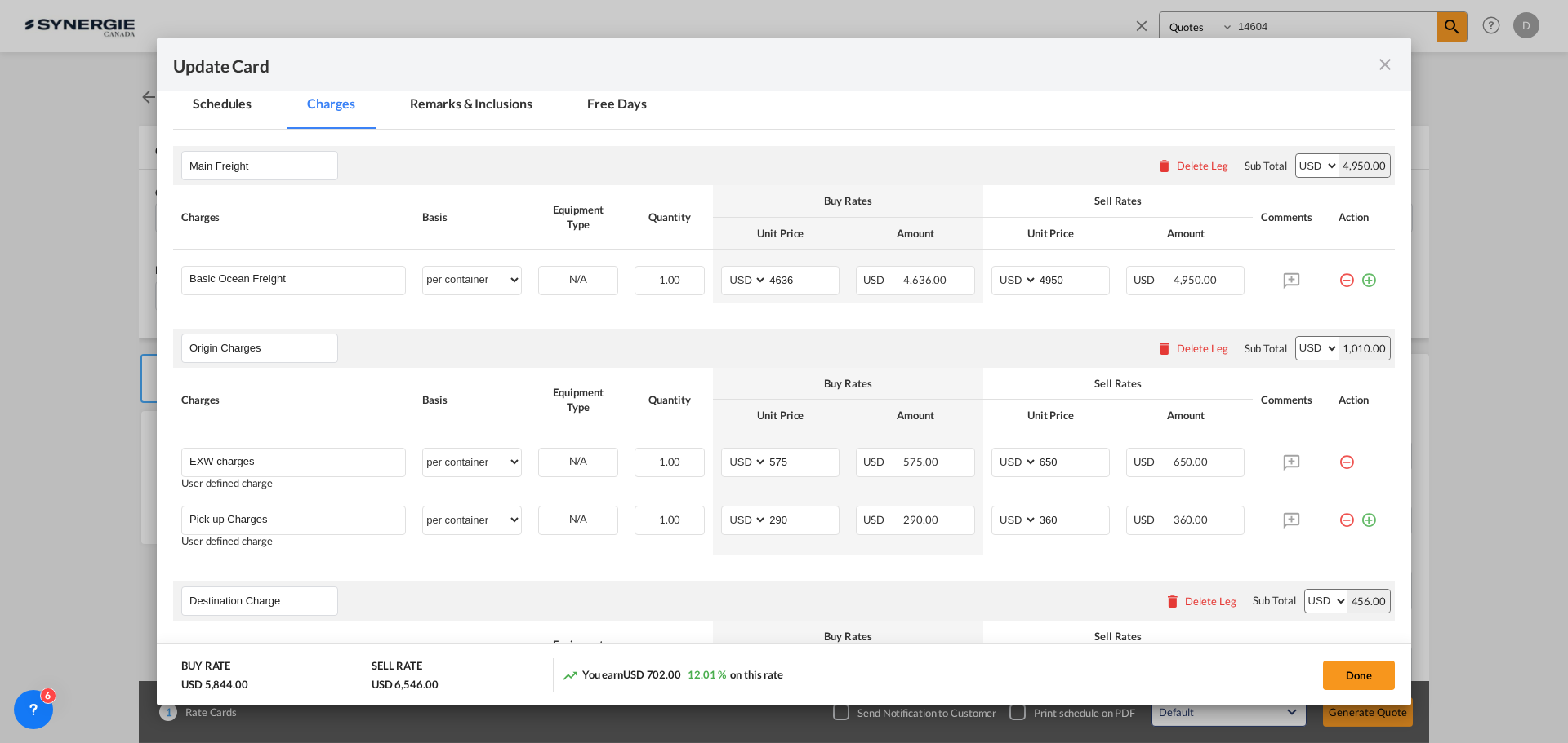
scroll to position [408, 0]
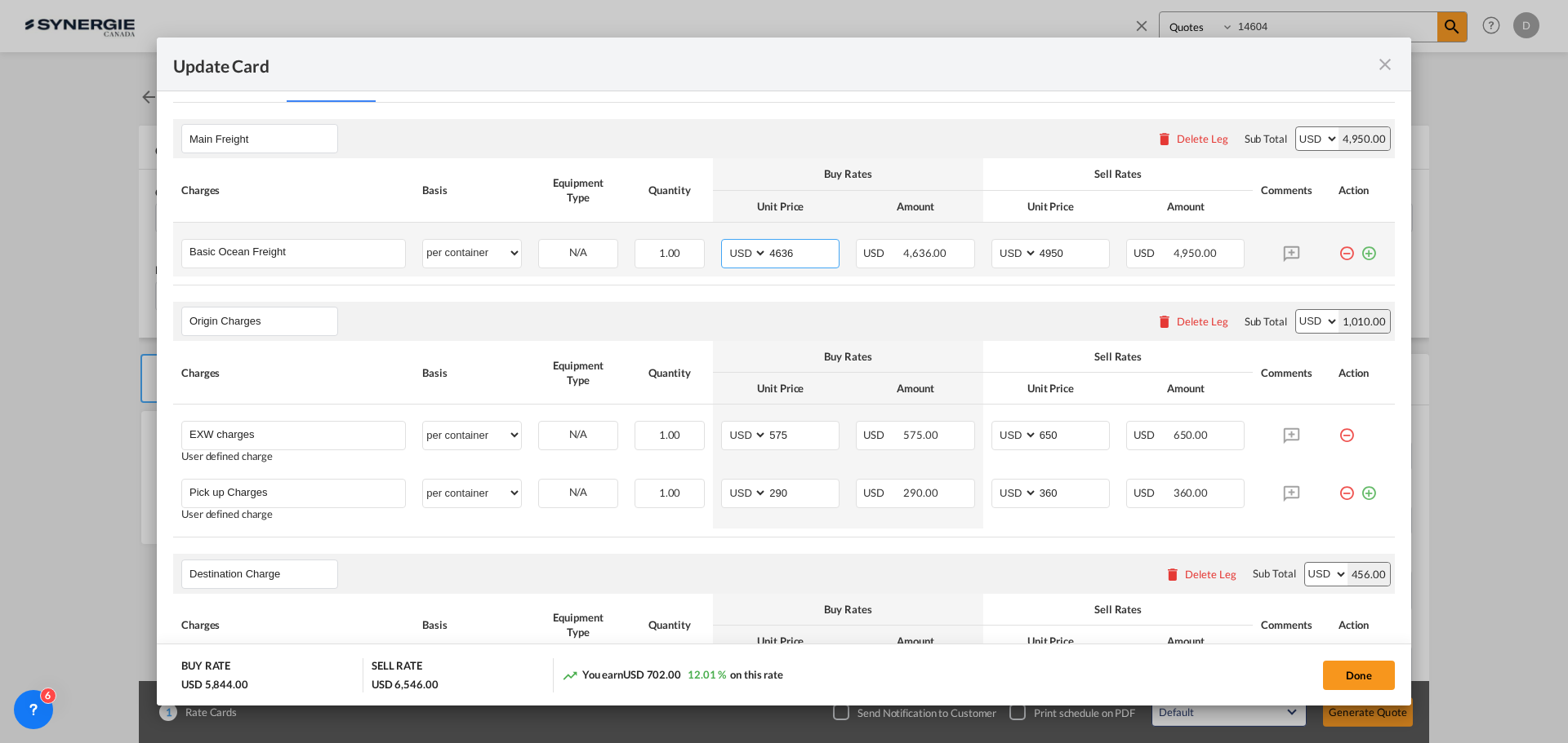
click at [781, 251] on input "4636" at bounding box center [802, 252] width 71 height 25
type input "3587"
click at [1045, 255] on input "4950" at bounding box center [1073, 252] width 71 height 25
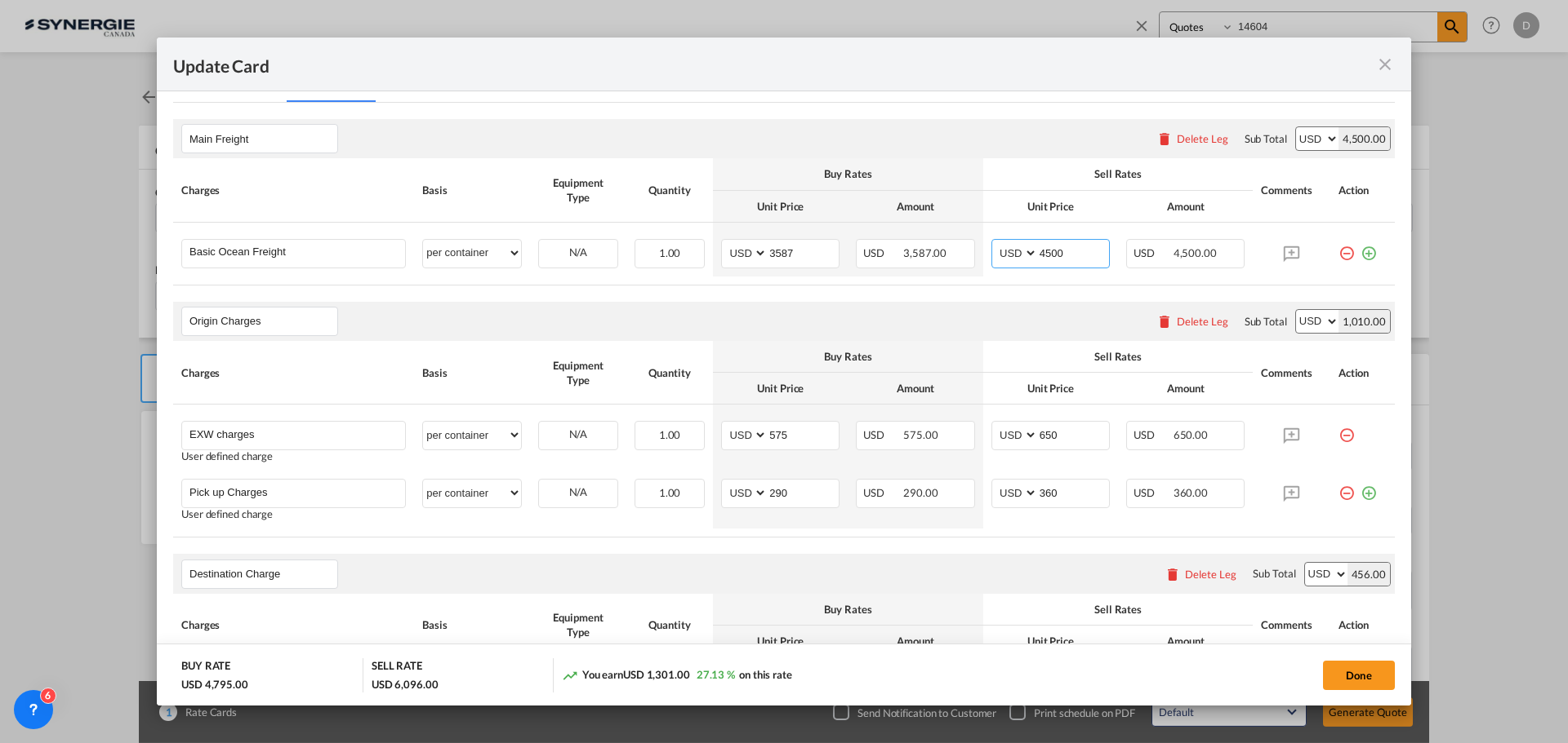
type input "4500"
click at [948, 311] on div "Origin Charges Please enter leg name Leg Name Already Exists Delete Leg Sub Tot…" at bounding box center [784, 322] width 1221 height 39
click at [771, 493] on input "290" at bounding box center [802, 491] width 71 height 25
type input "315"
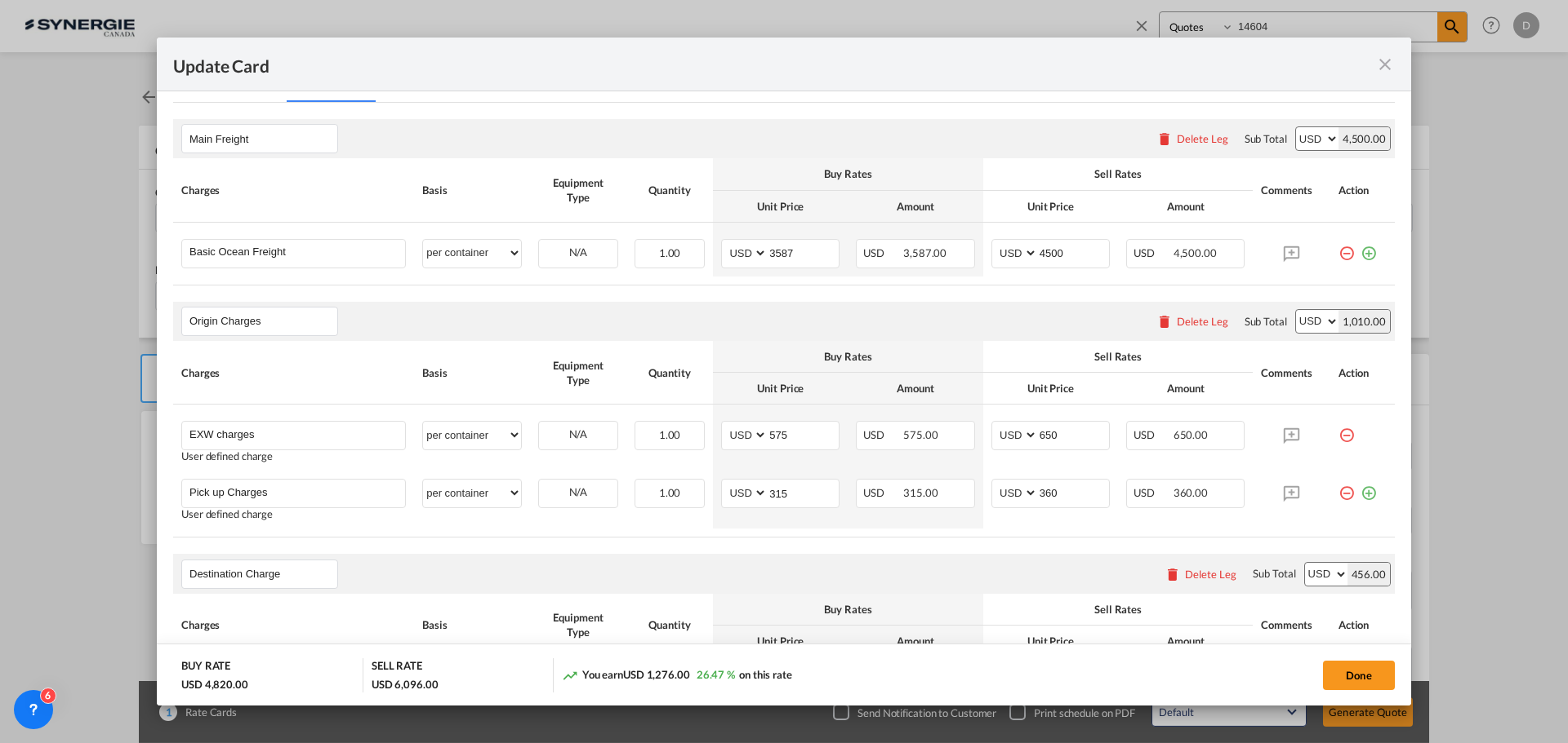
click at [924, 531] on table "Charges Basis Equipment Type Quantity Buy Rates Sell Rates Comments Action Unit…" at bounding box center [784, 439] width 1221 height 196
click at [771, 435] on input "575" at bounding box center [802, 434] width 71 height 25
type input "475"
click at [1039, 436] on input "650" at bounding box center [1073, 434] width 71 height 25
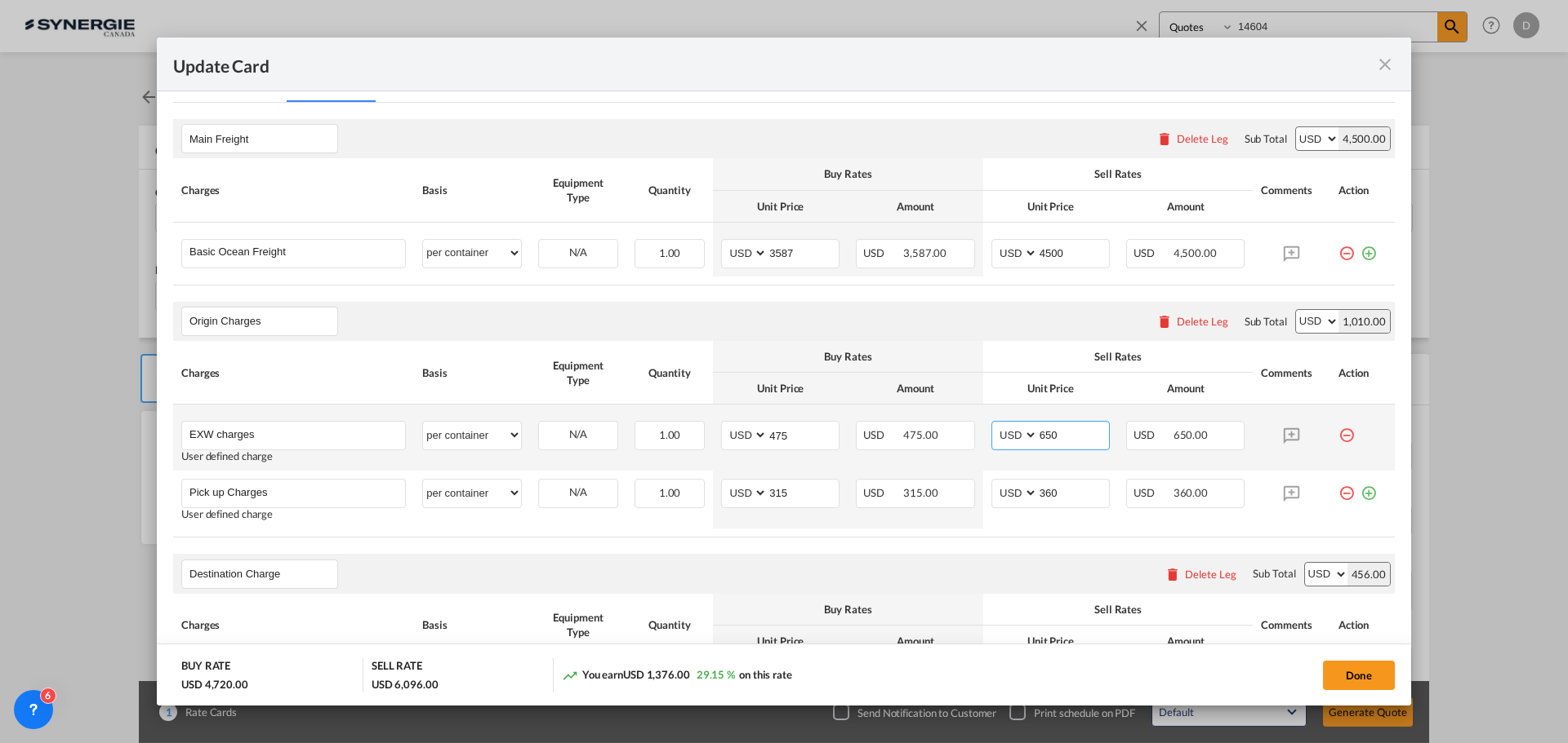
click at [1039, 436] on input "650" at bounding box center [1073, 434] width 71 height 25
type input "500"
drag, startPoint x: 994, startPoint y: 529, endPoint x: 895, endPoint y: 544, distance: 100.1
click at [993, 529] on td "AED AFN ALL AMD ANG AOA ARS AUD AWG AZN BAM BBD BDT BGN BHD BIF BMD BND [PERSON…" at bounding box center [1051, 500] width 135 height 58
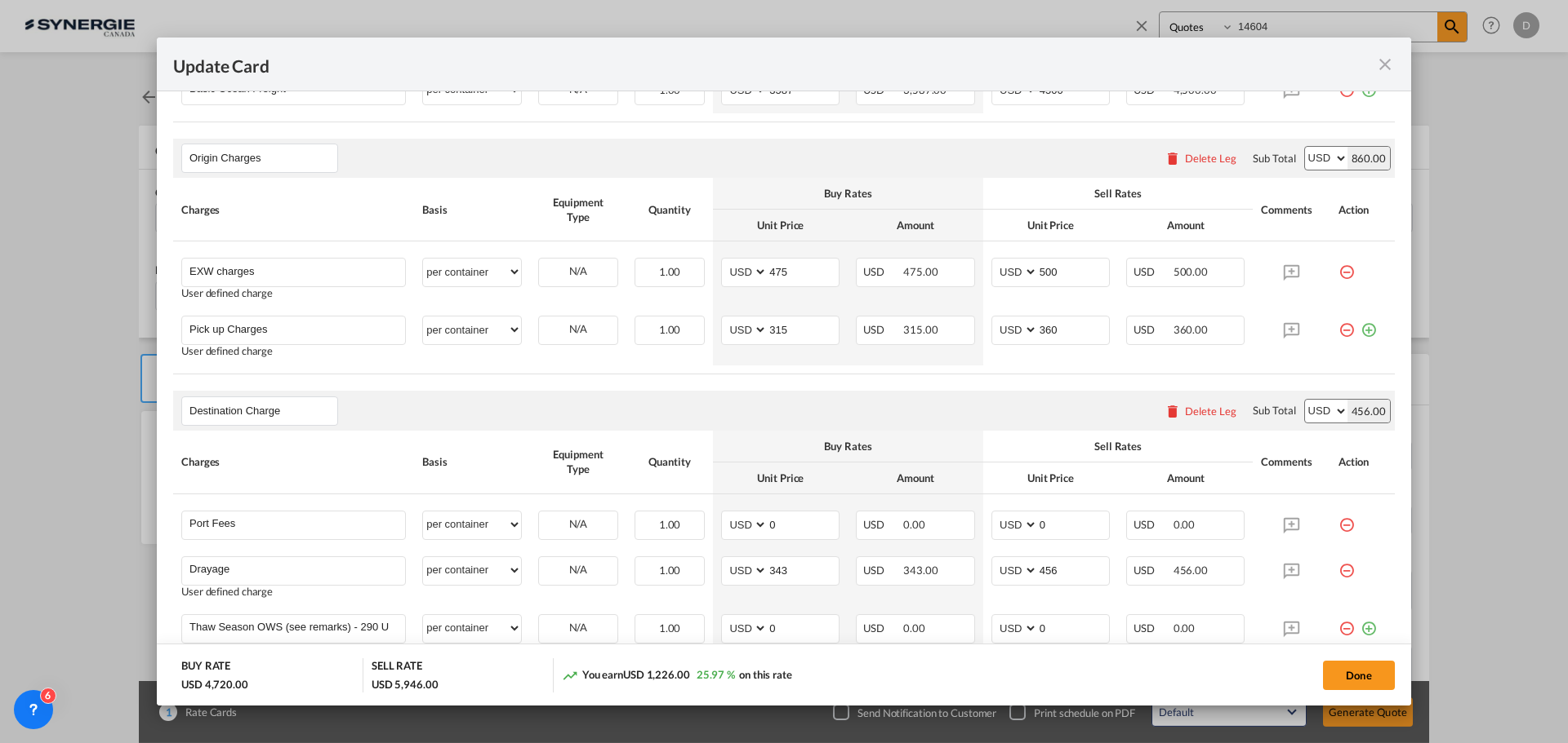
scroll to position [245, 0]
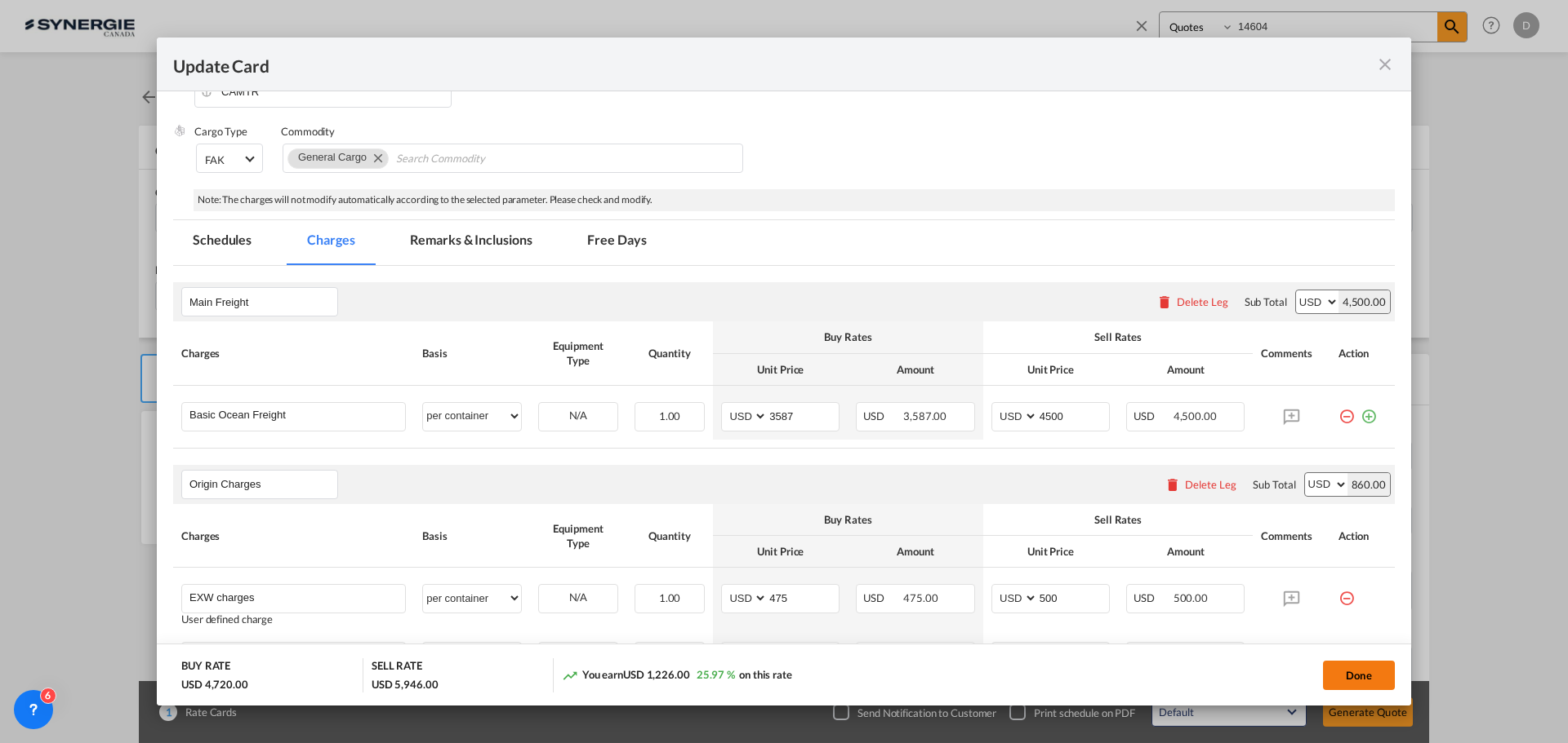
click at [1340, 667] on button "Done" at bounding box center [1359, 676] width 72 height 29
type input "[DATE]"
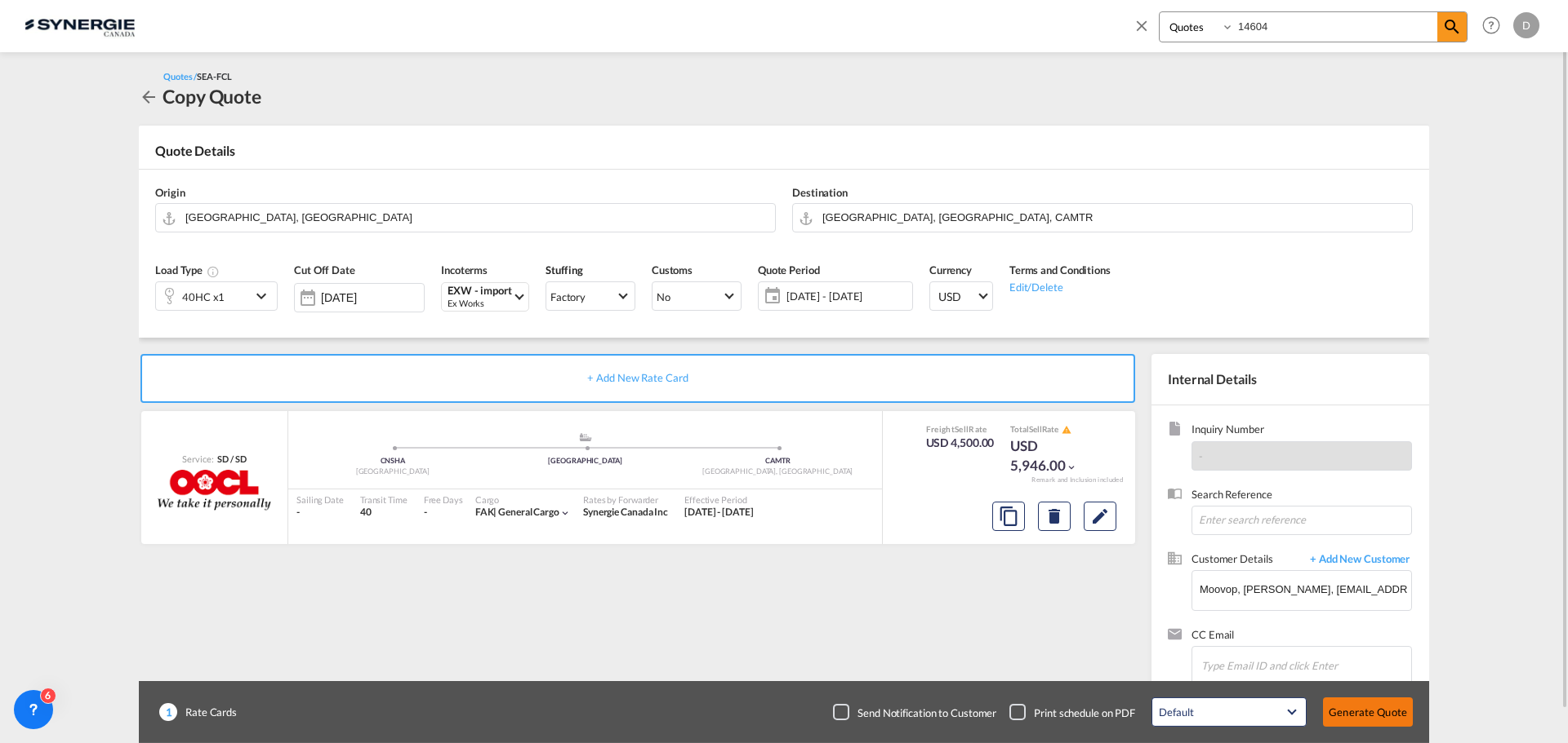
click at [1364, 714] on button "Generate Quote" at bounding box center [1367, 713] width 89 height 29
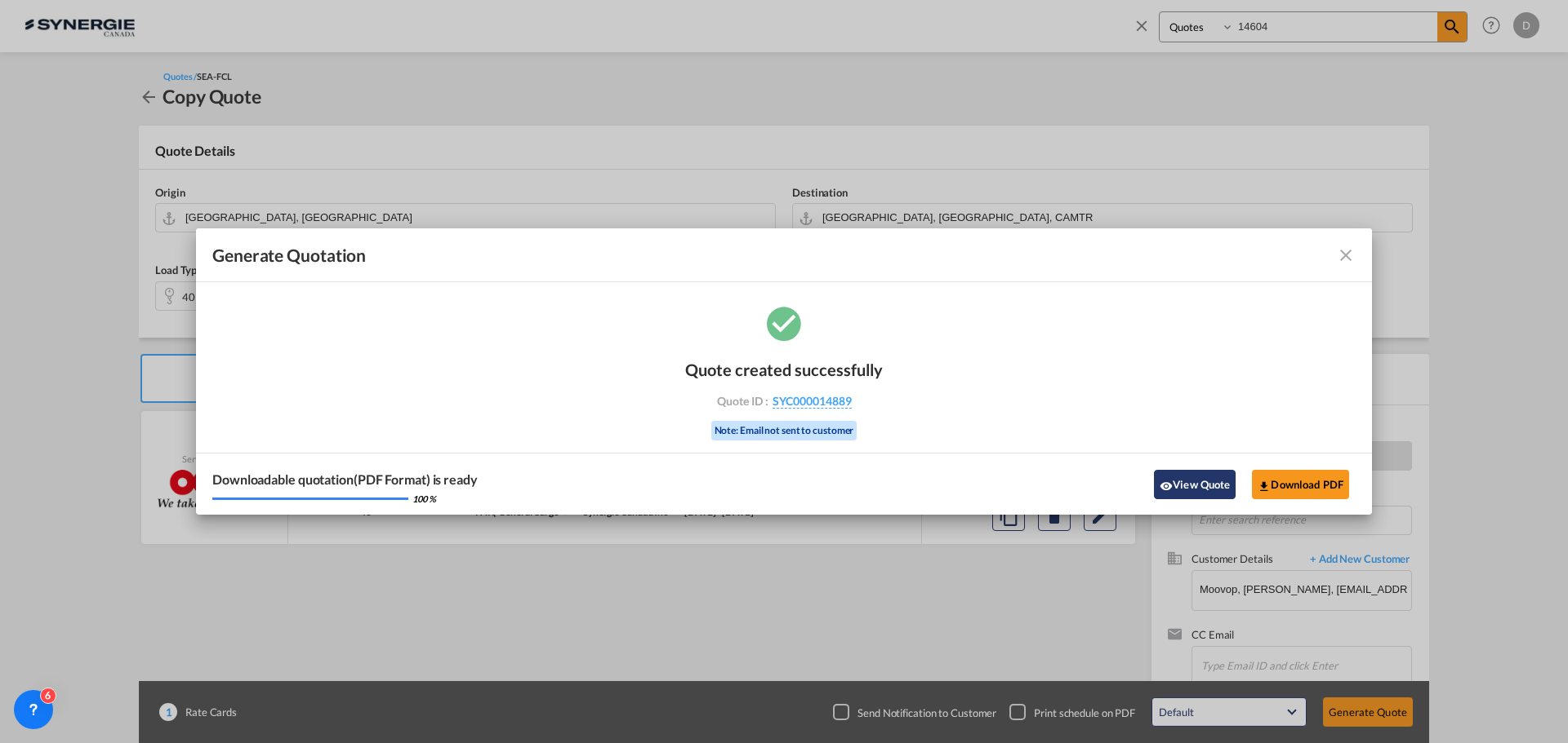
click at [1216, 478] on button "View Quote" at bounding box center [1194, 485] width 82 height 29
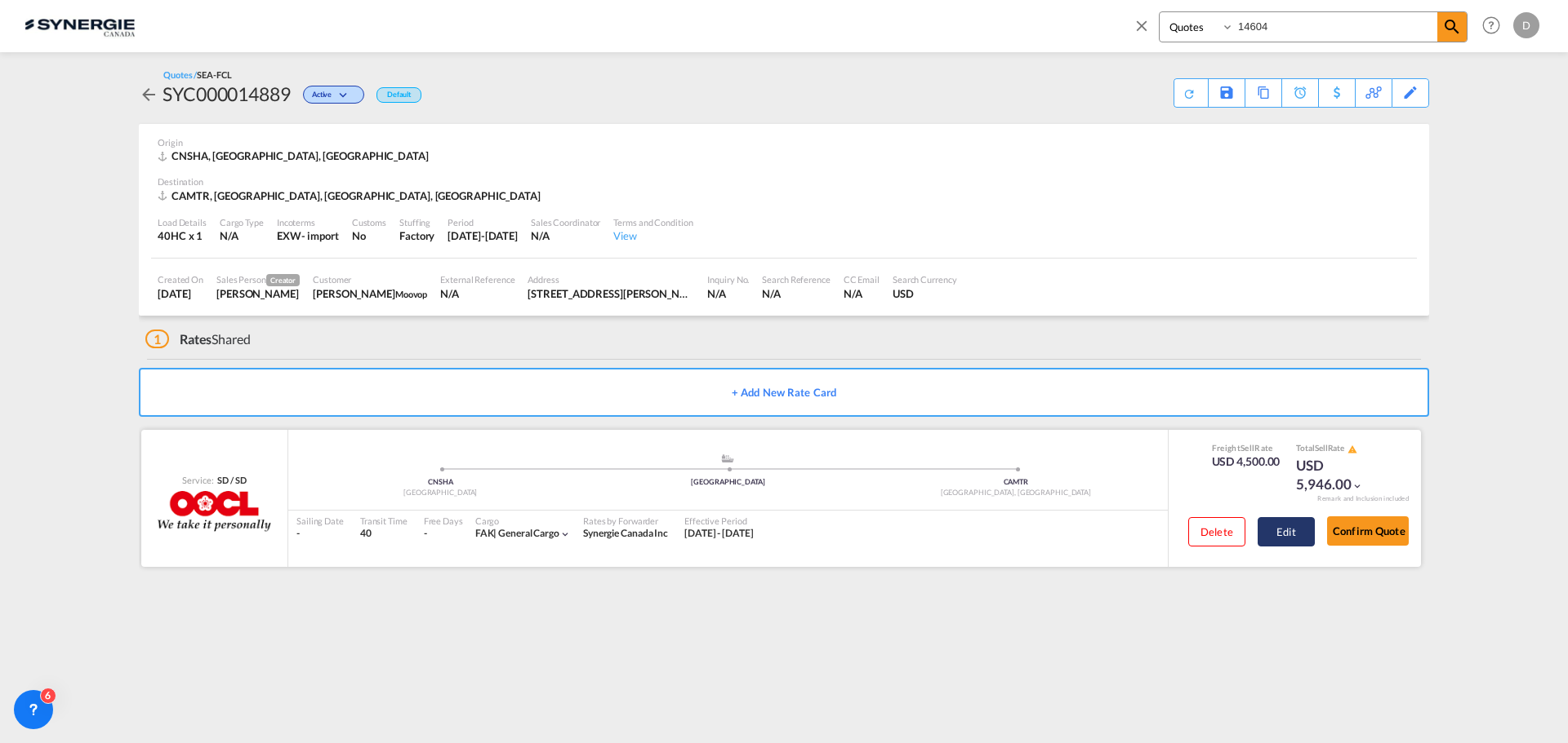
click at [1275, 533] on button "Edit" at bounding box center [1286, 532] width 57 height 29
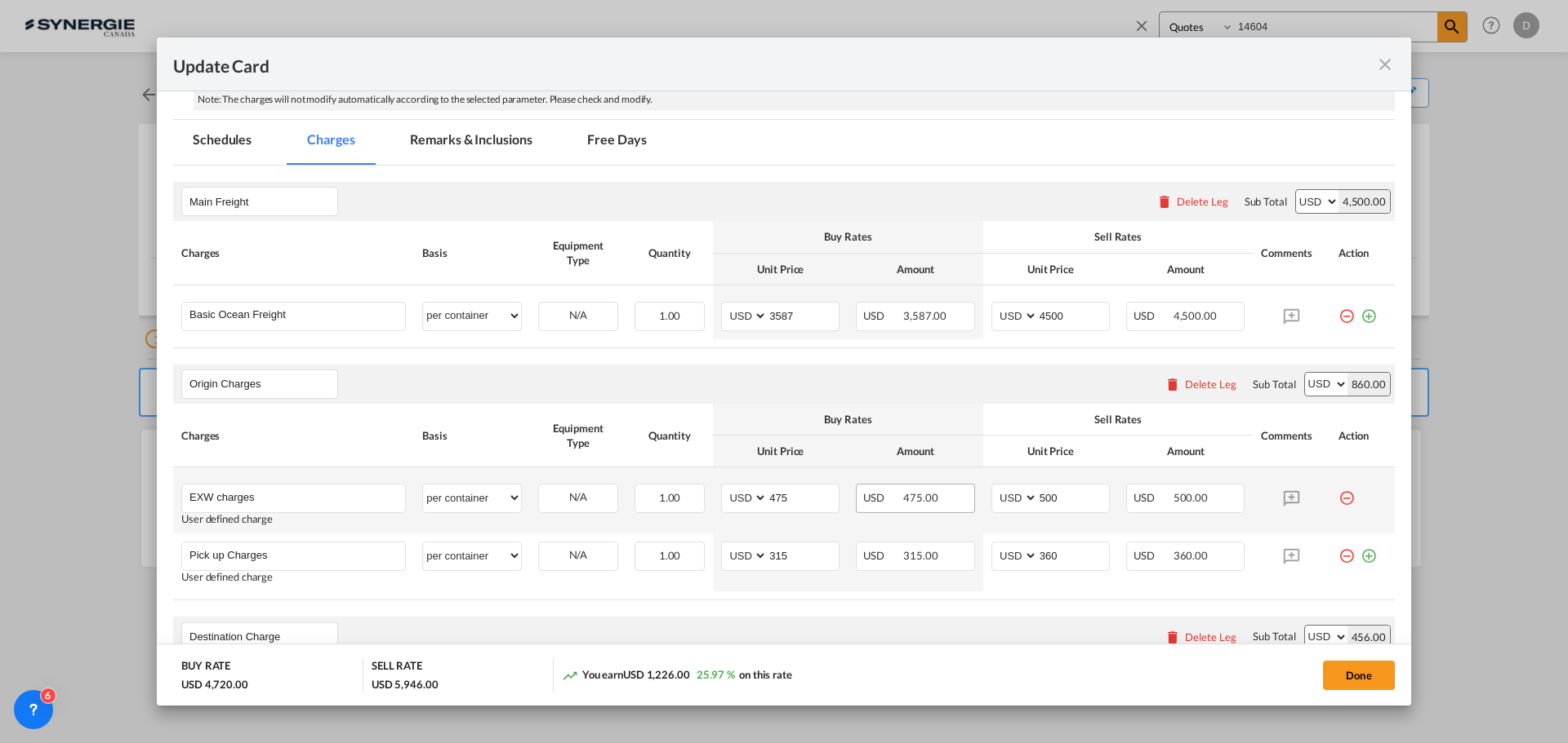
scroll to position [245, 0]
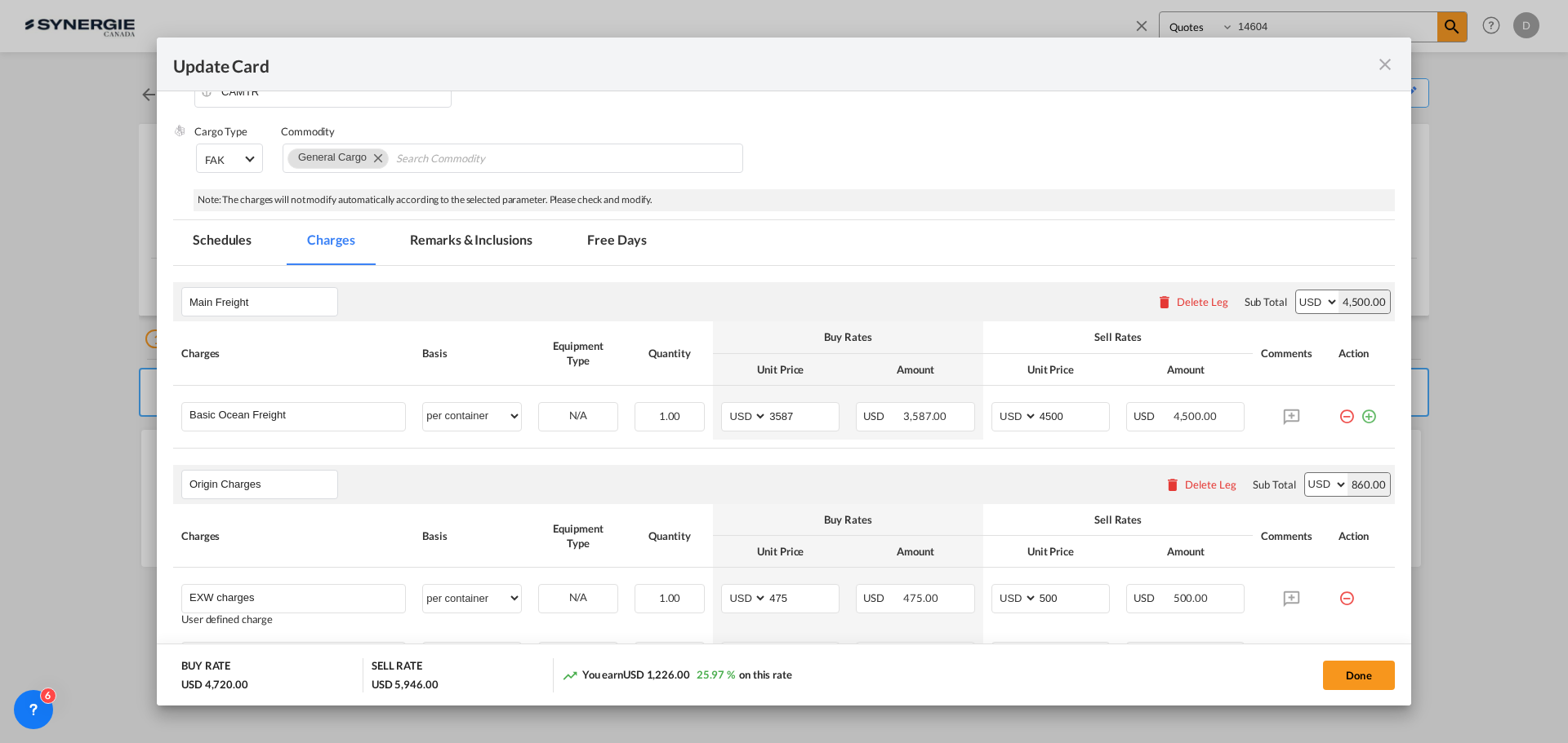
click at [1382, 67] on md-icon "icon-close fg-AAA8AD m-0 pointer" at bounding box center [1384, 64] width 19 height 19
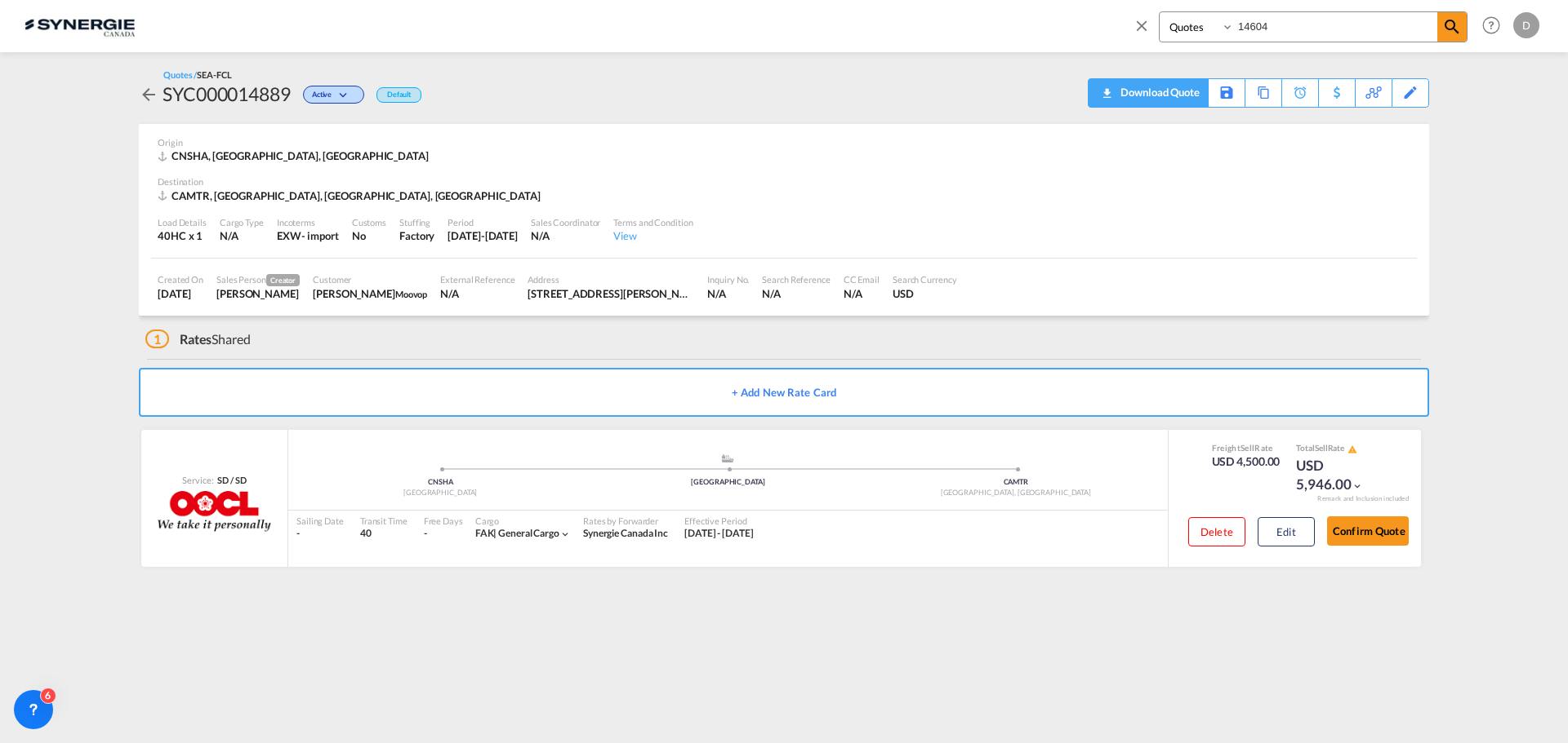
click at [1186, 98] on div "Download Quote" at bounding box center [1158, 92] width 83 height 26
